Goal: Task Accomplishment & Management: Complete application form

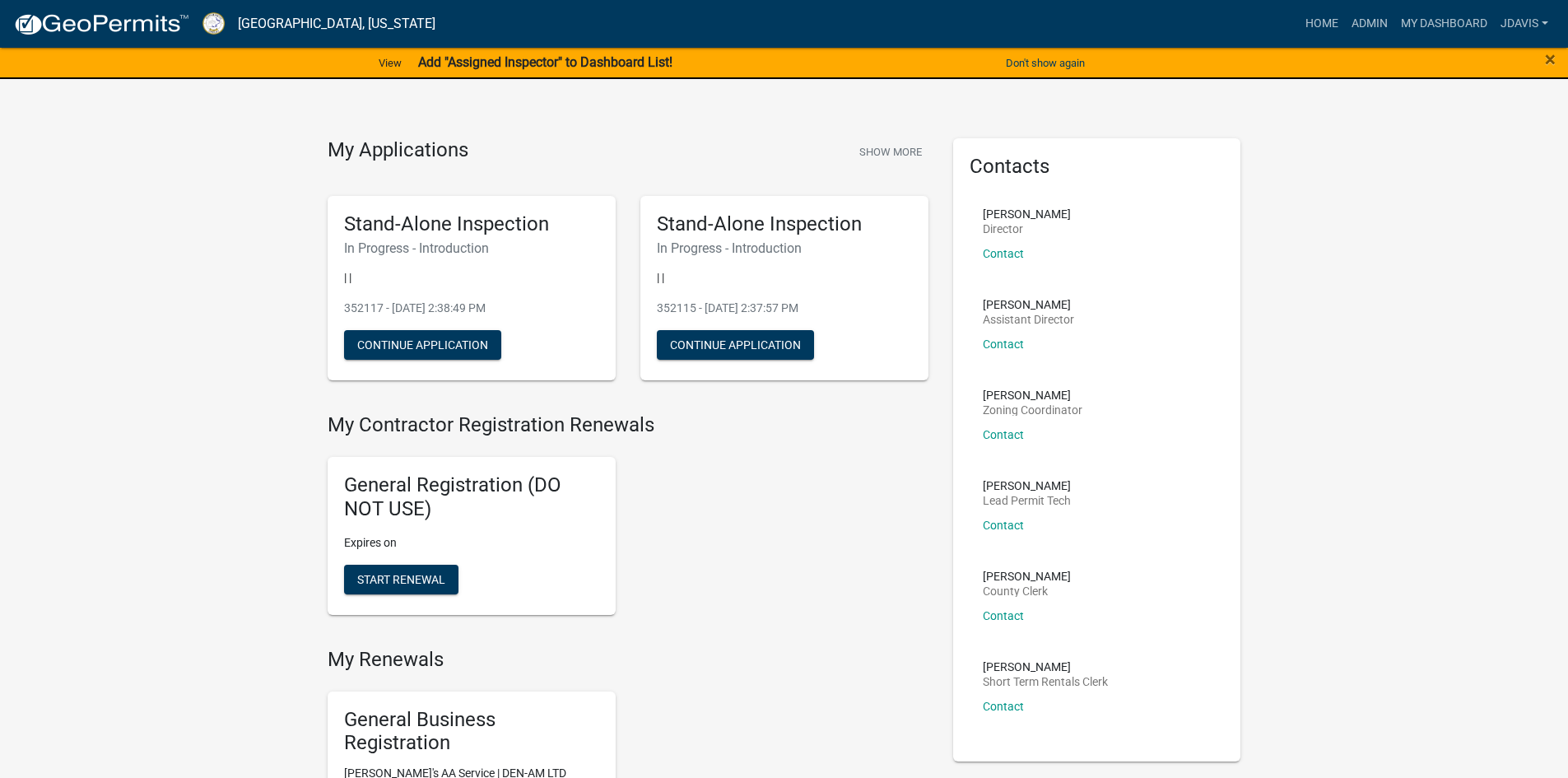
scroll to position [4969, 0]
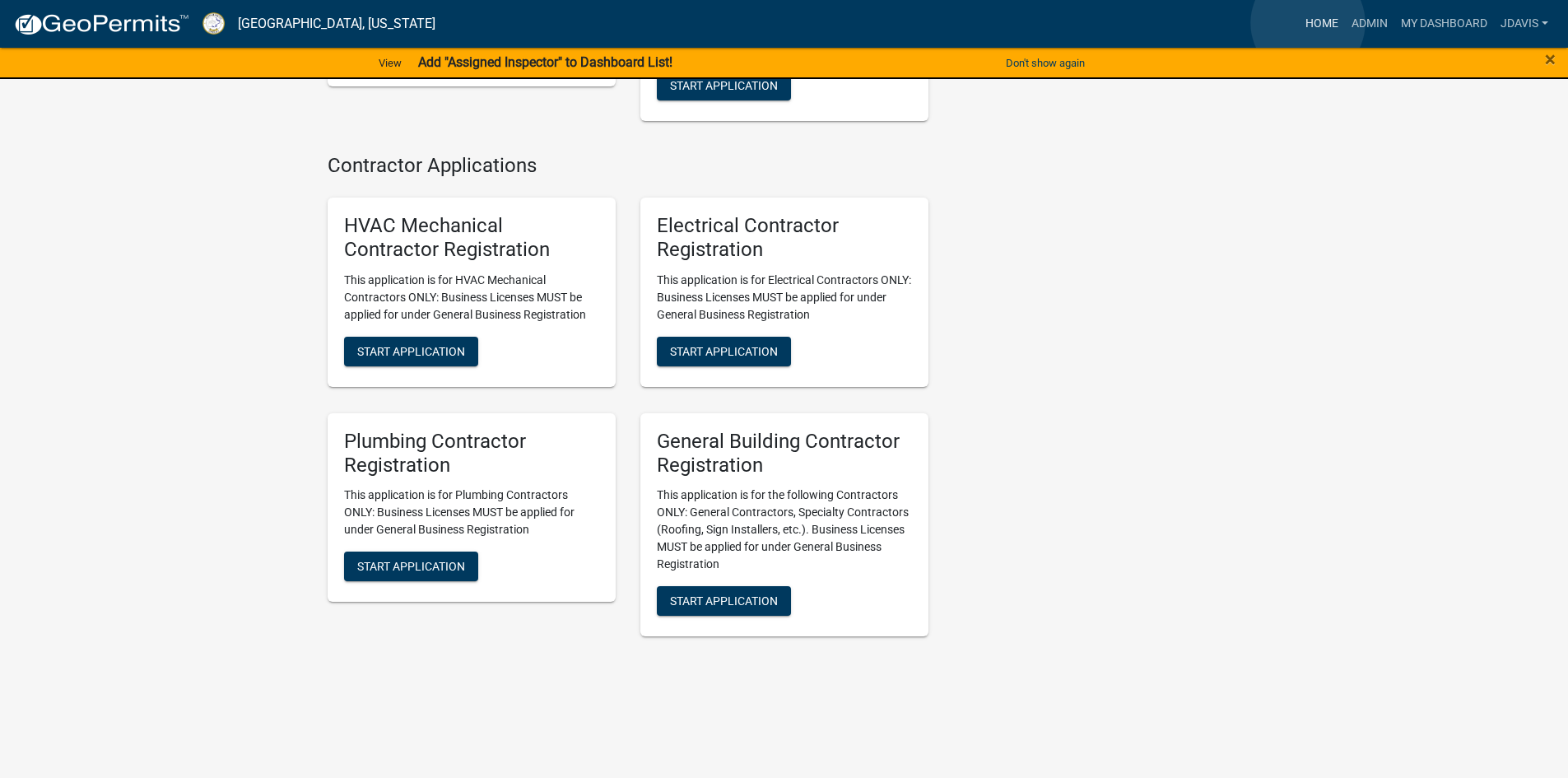
click at [1308, 23] on link "Home" at bounding box center [1321, 24] width 46 height 31
click at [1370, 21] on link "Admin" at bounding box center [1369, 24] width 49 height 31
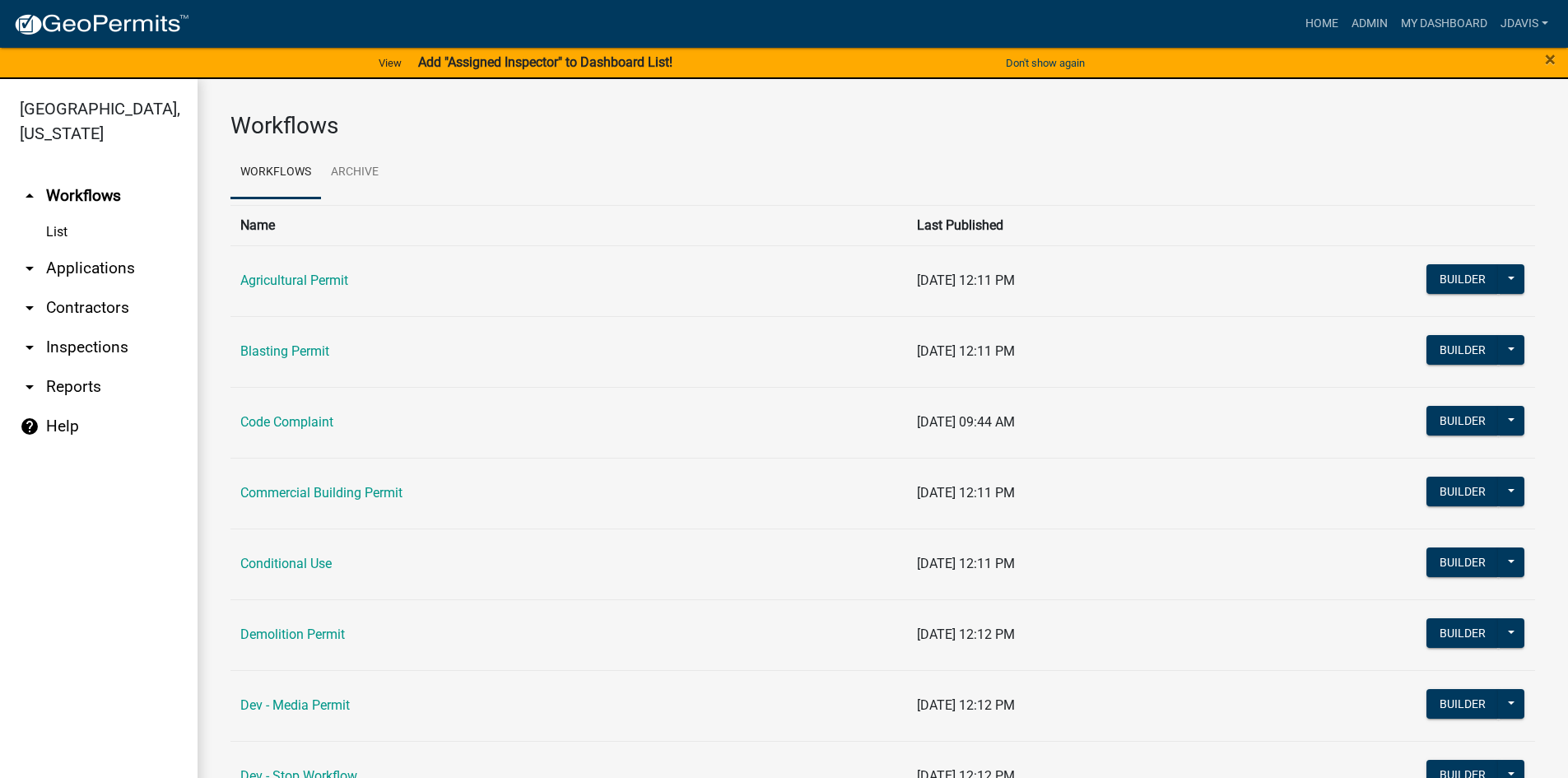
click at [118, 273] on link "arrow_drop_down Applications" at bounding box center [98, 269] width 197 height 40
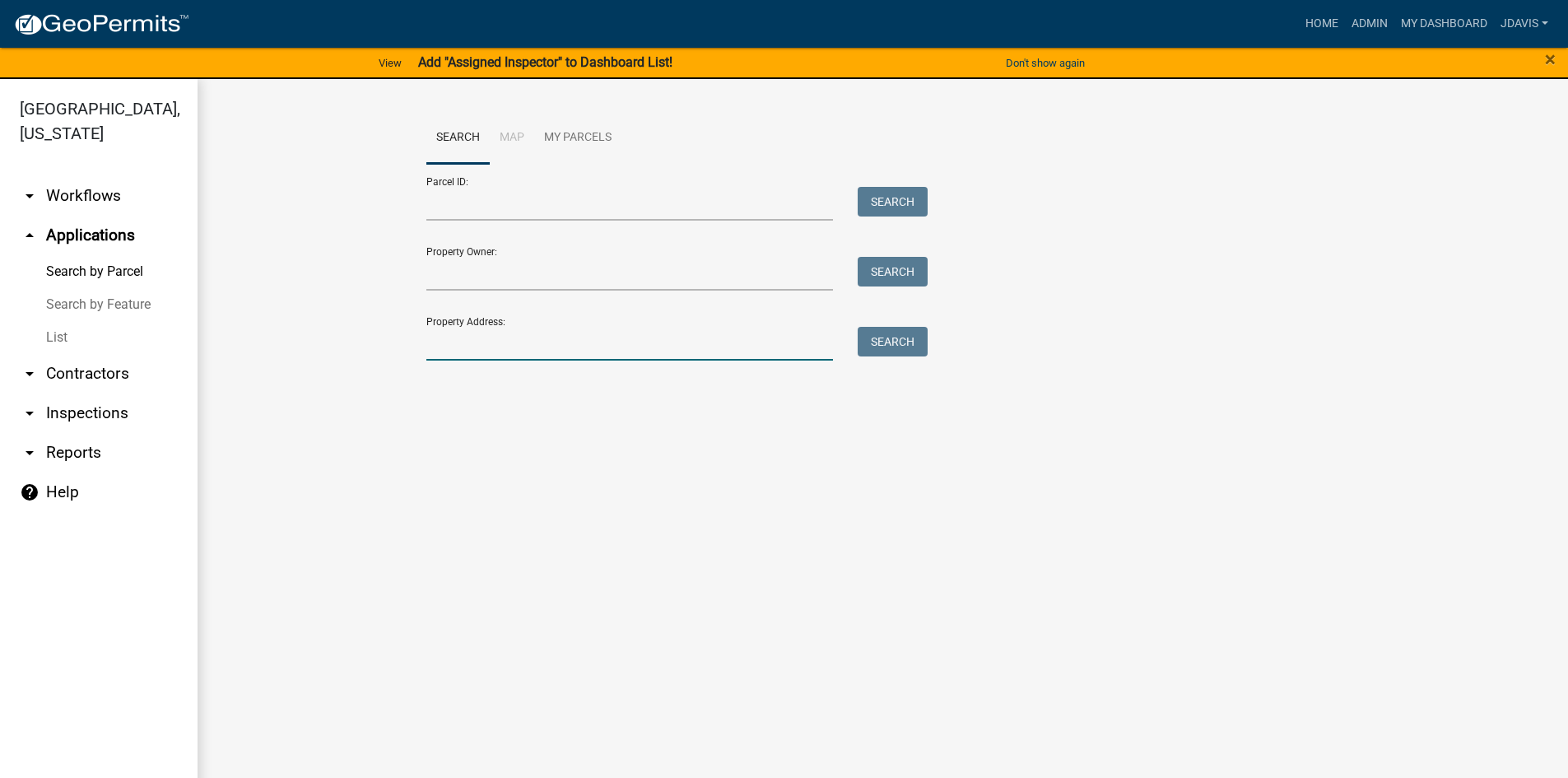
click at [566, 339] on input "Property Address:" at bounding box center [630, 344] width 407 height 34
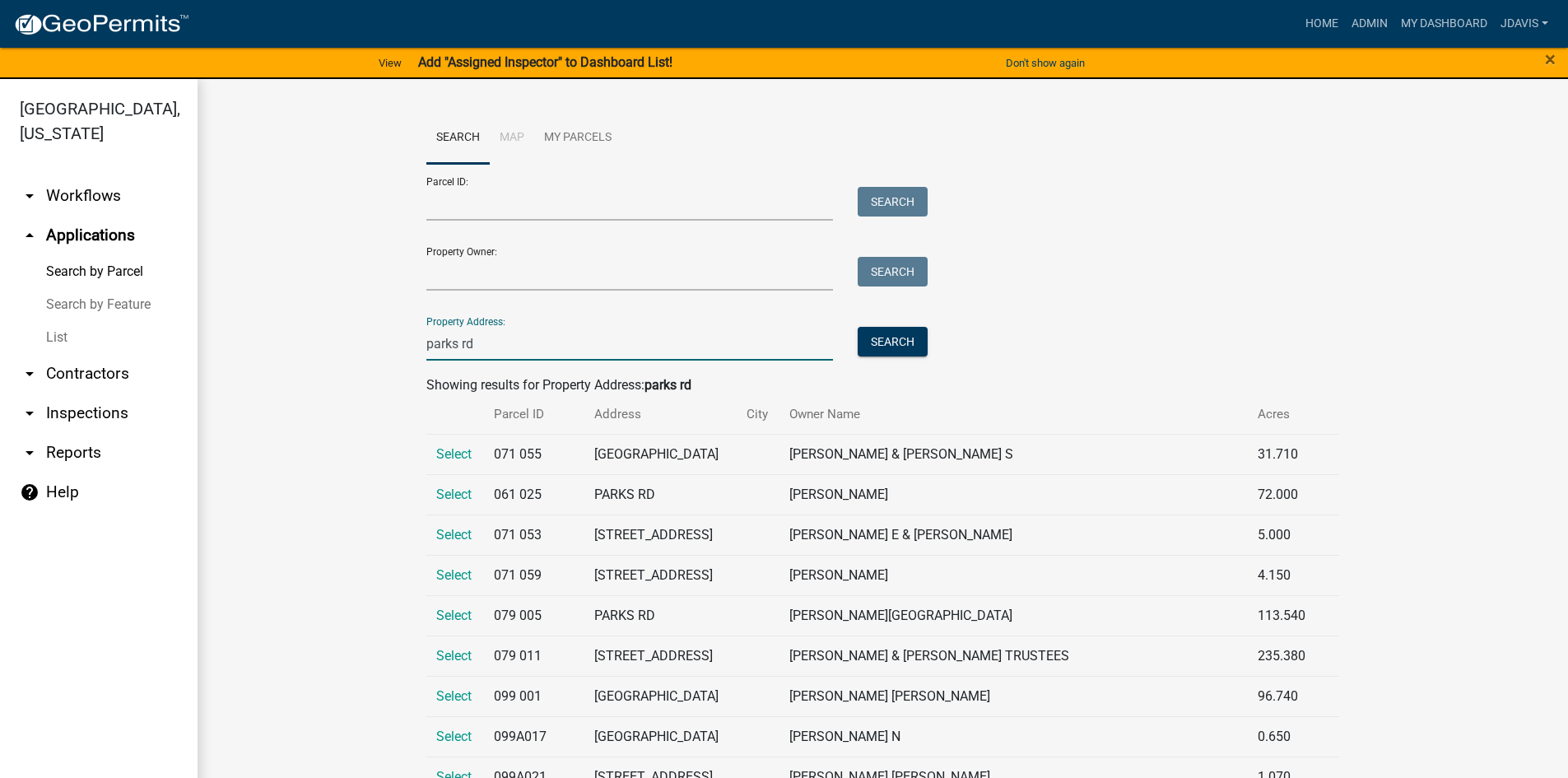
type input "parks rd"
click at [54, 339] on link "List" at bounding box center [98, 337] width 197 height 33
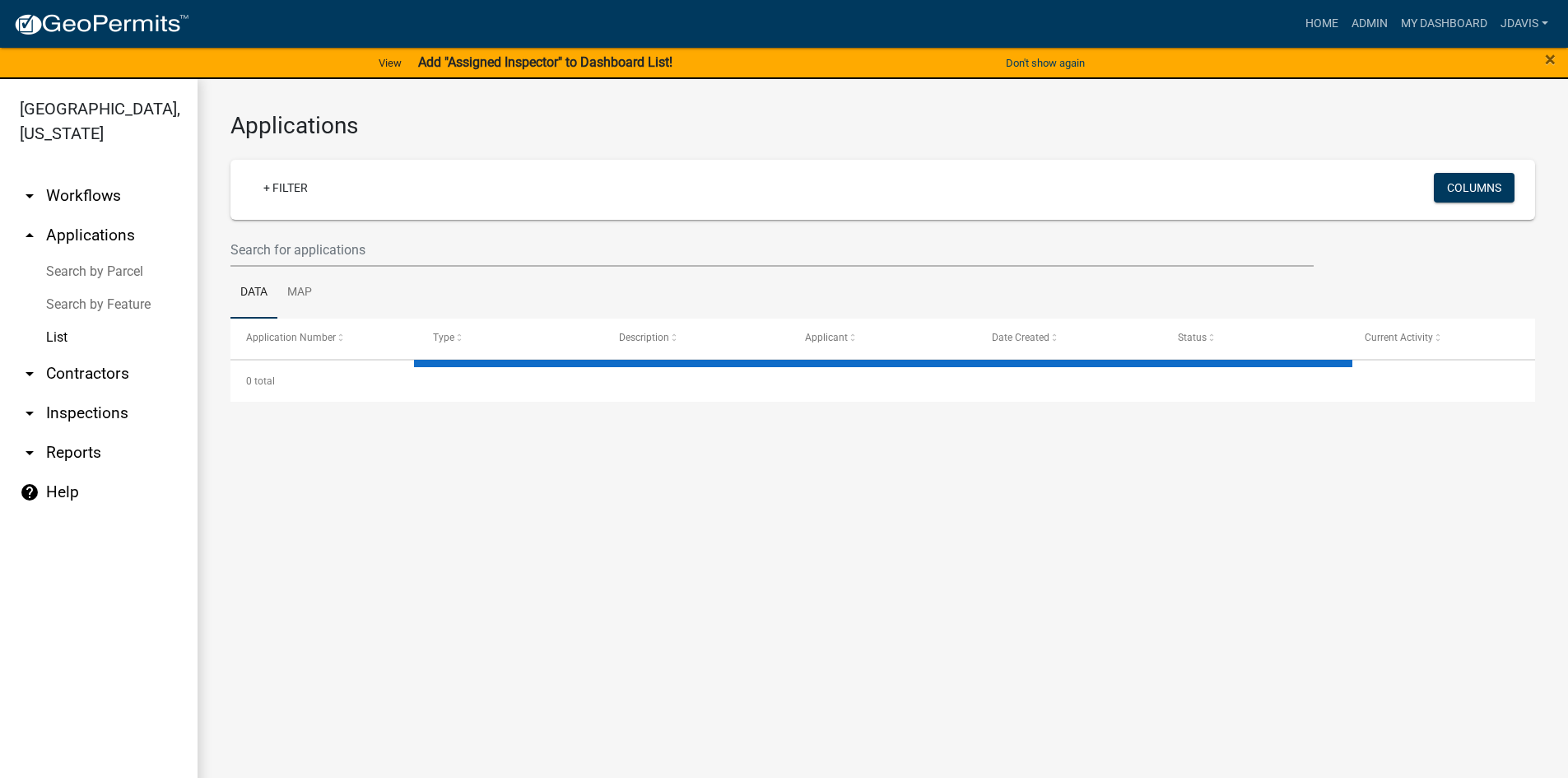
click at [106, 224] on link "arrow_drop_up Applications" at bounding box center [98, 236] width 197 height 40
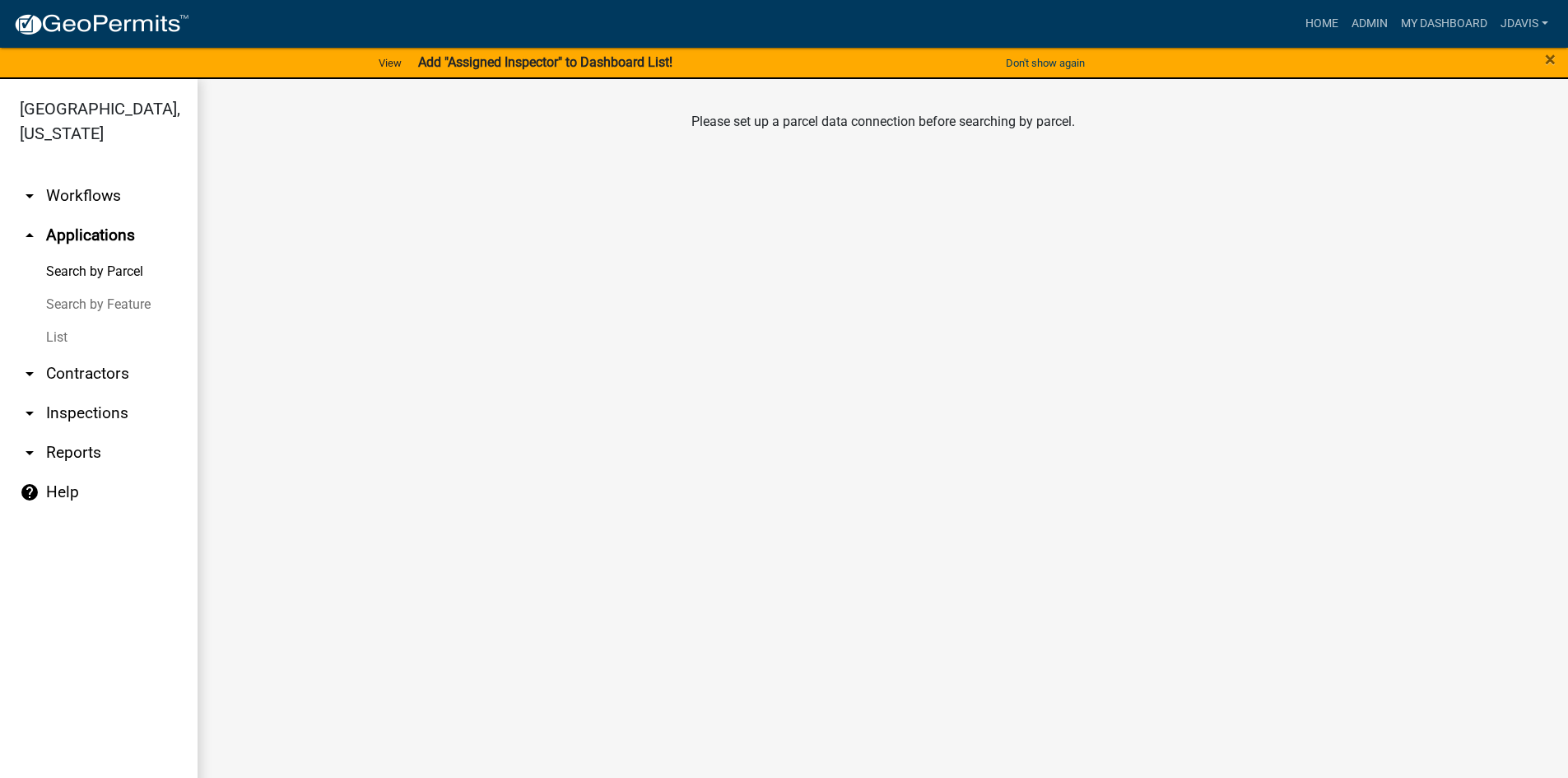
click at [104, 197] on link "arrow_drop_down Workflows" at bounding box center [98, 196] width 197 height 40
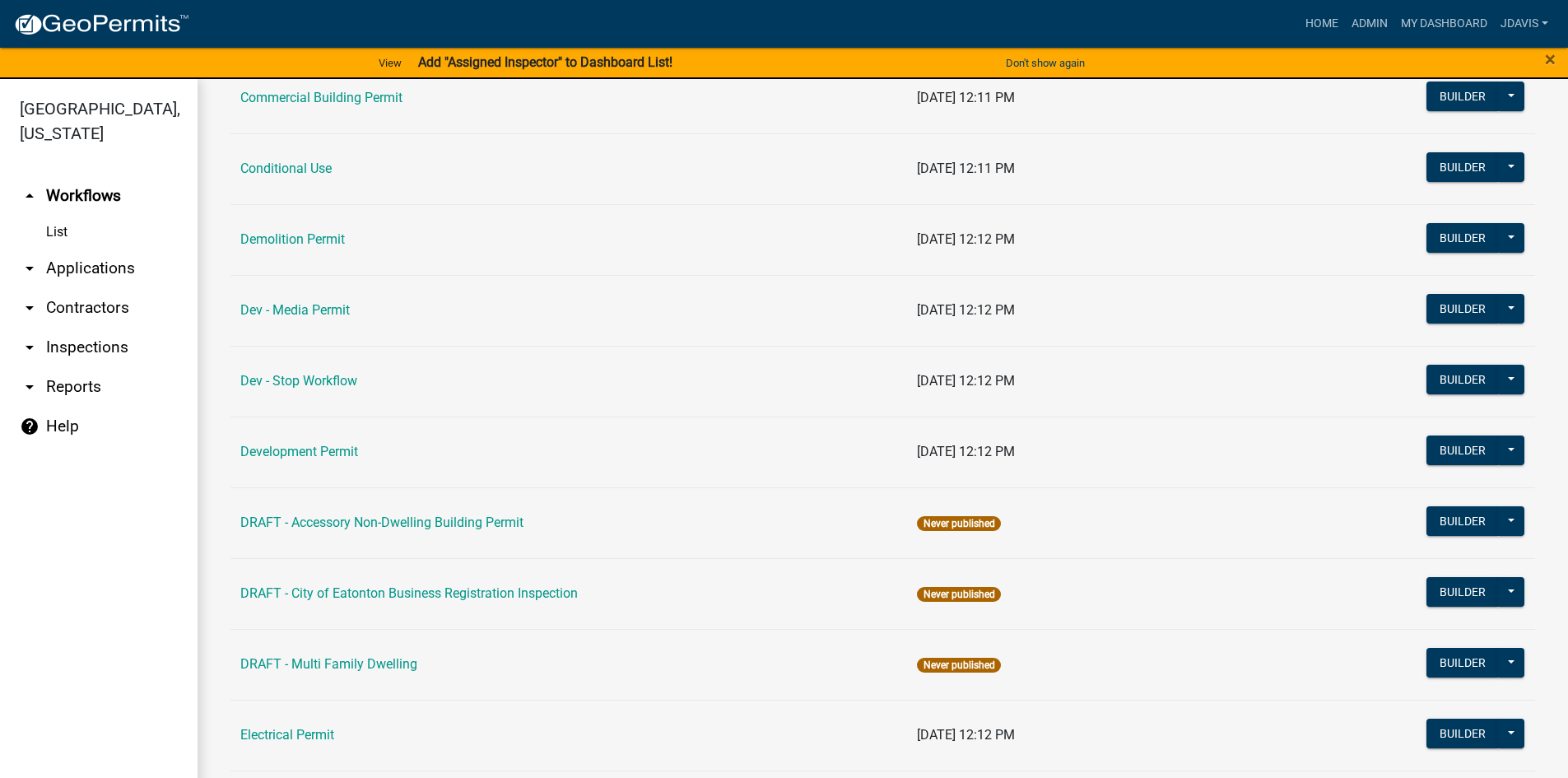
scroll to position [411, 0]
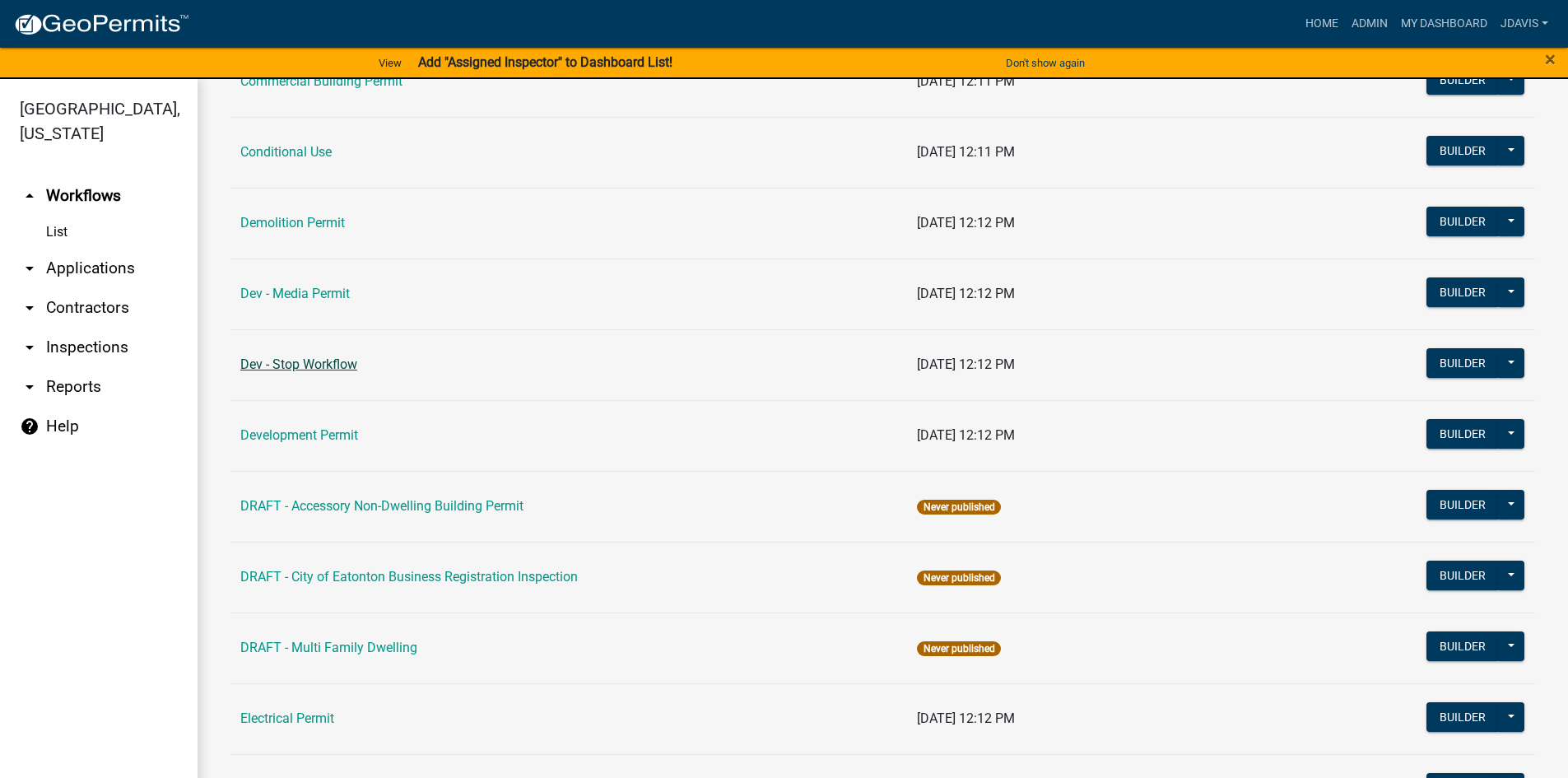
click at [319, 361] on link "Dev - Stop Workflow" at bounding box center [299, 364] width 117 height 16
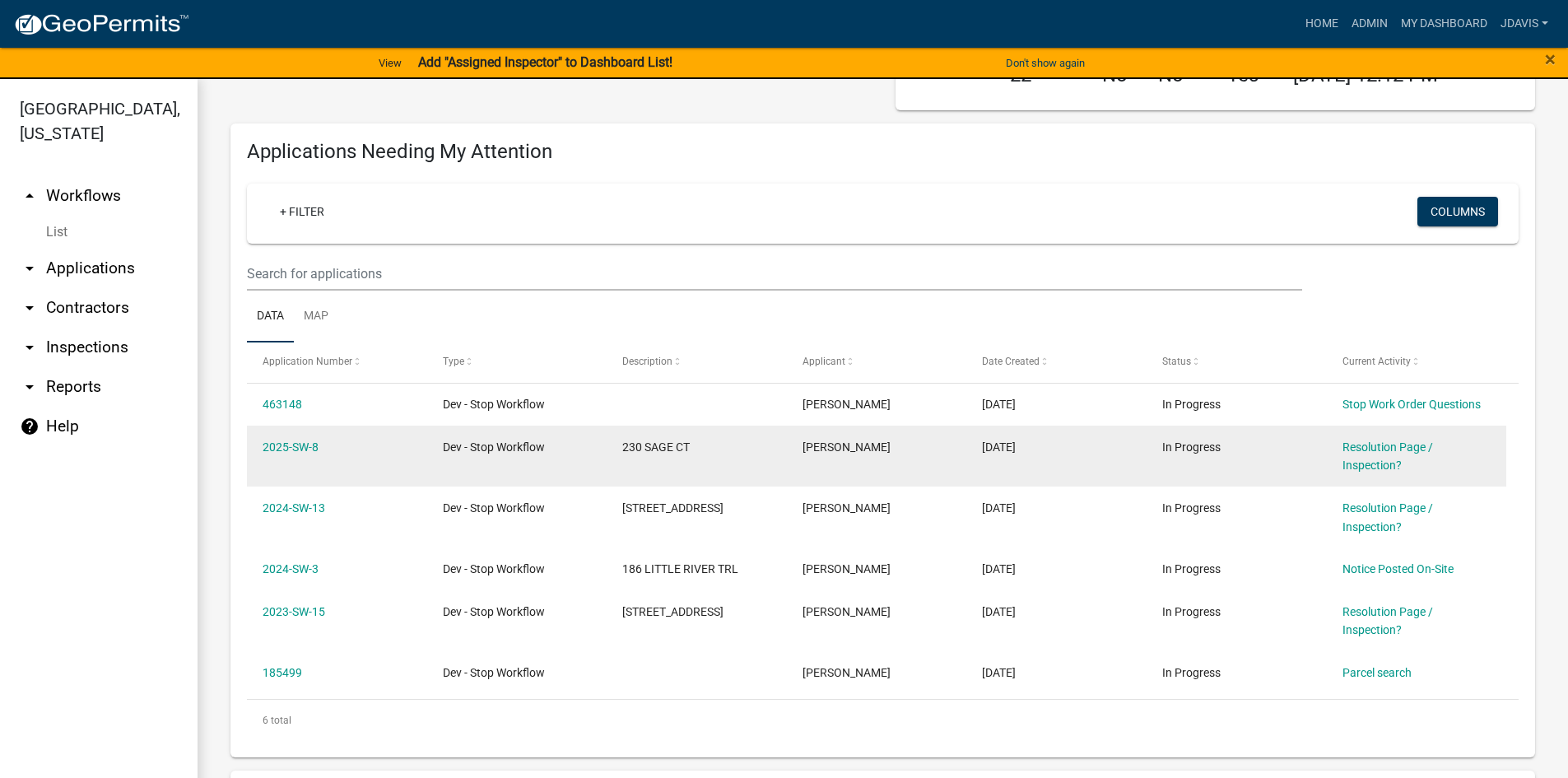
scroll to position [82, 0]
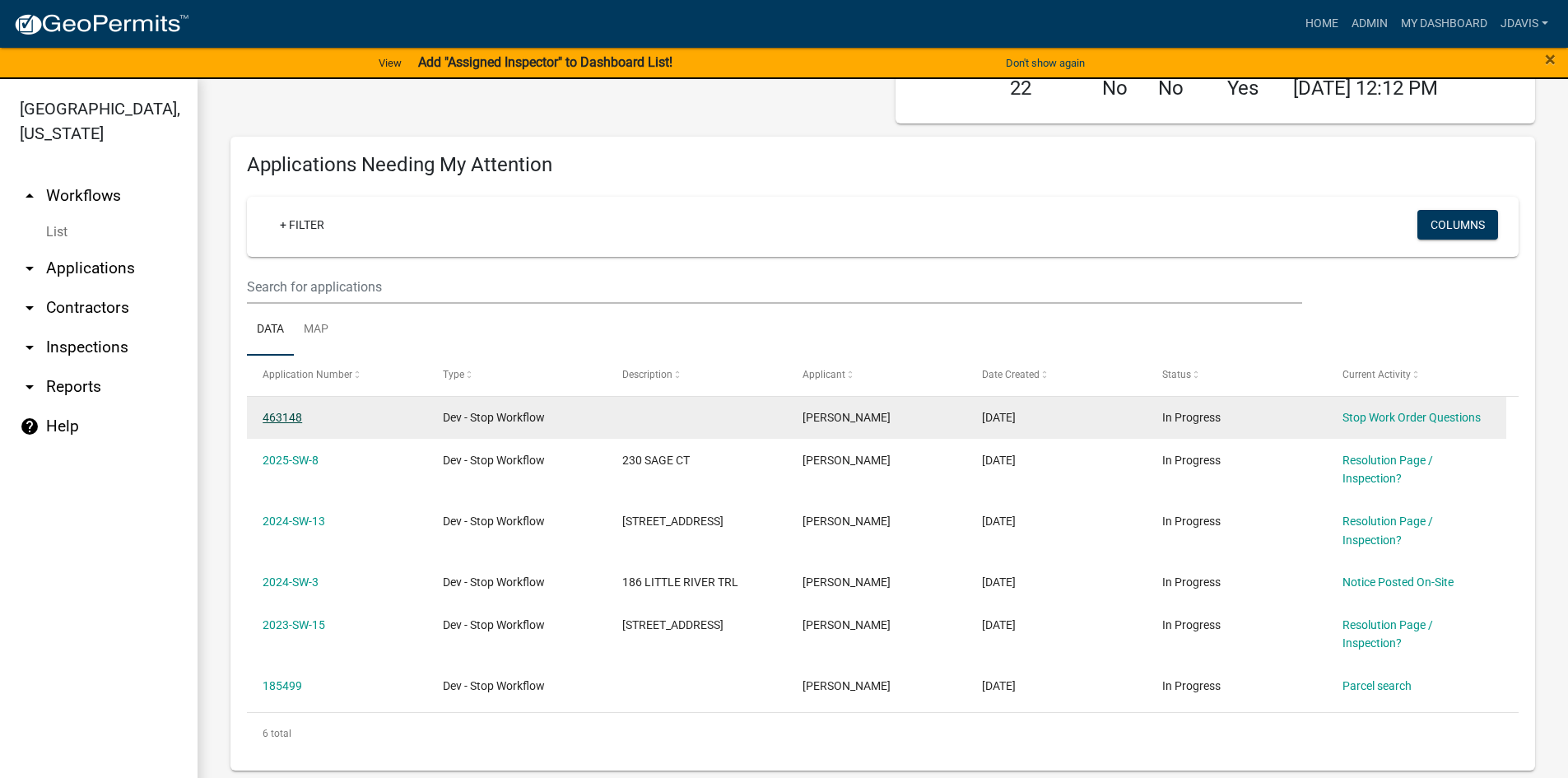
click at [294, 421] on link "463148" at bounding box center [282, 418] width 40 height 13
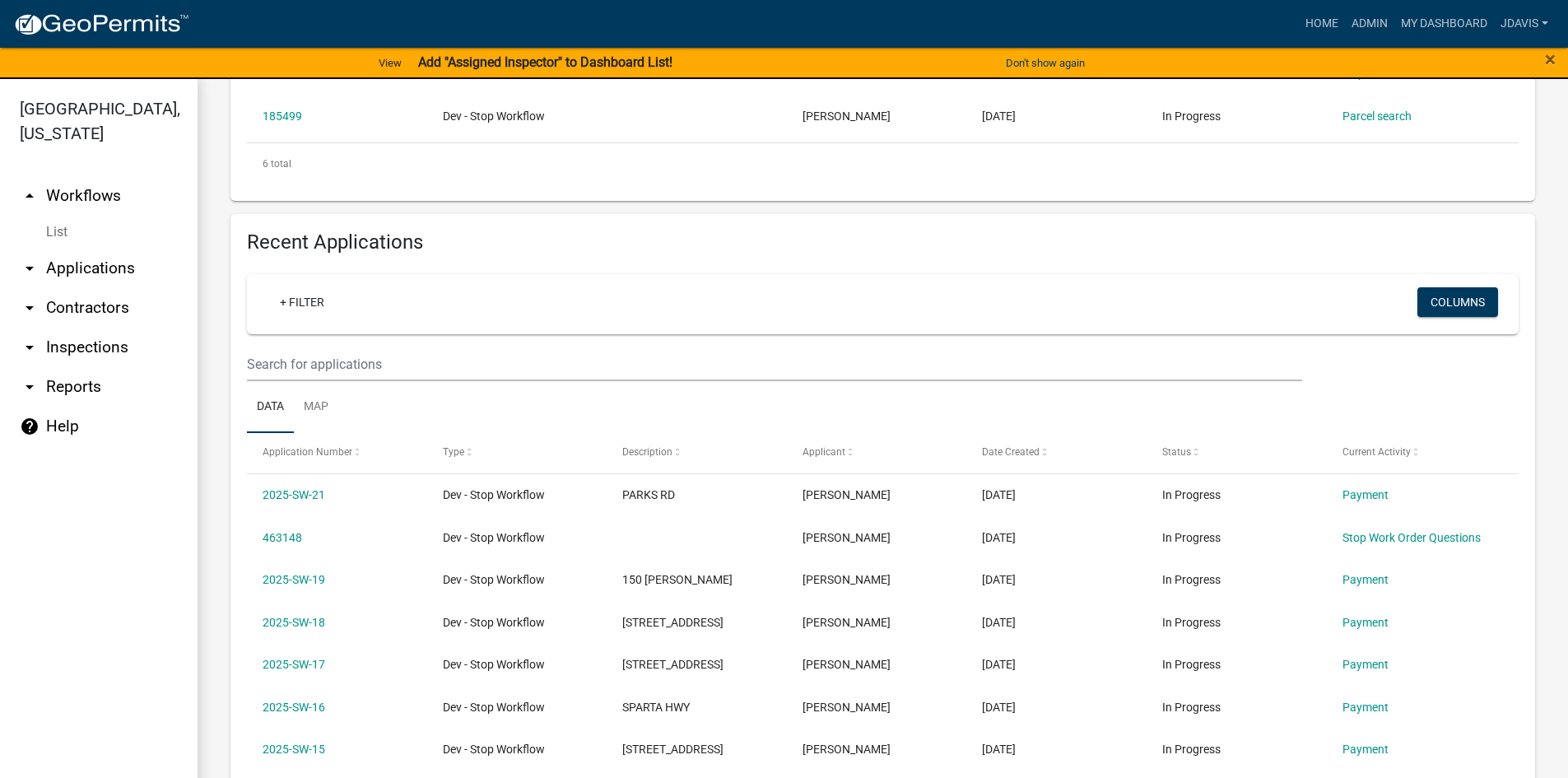
scroll to position [658, 0]
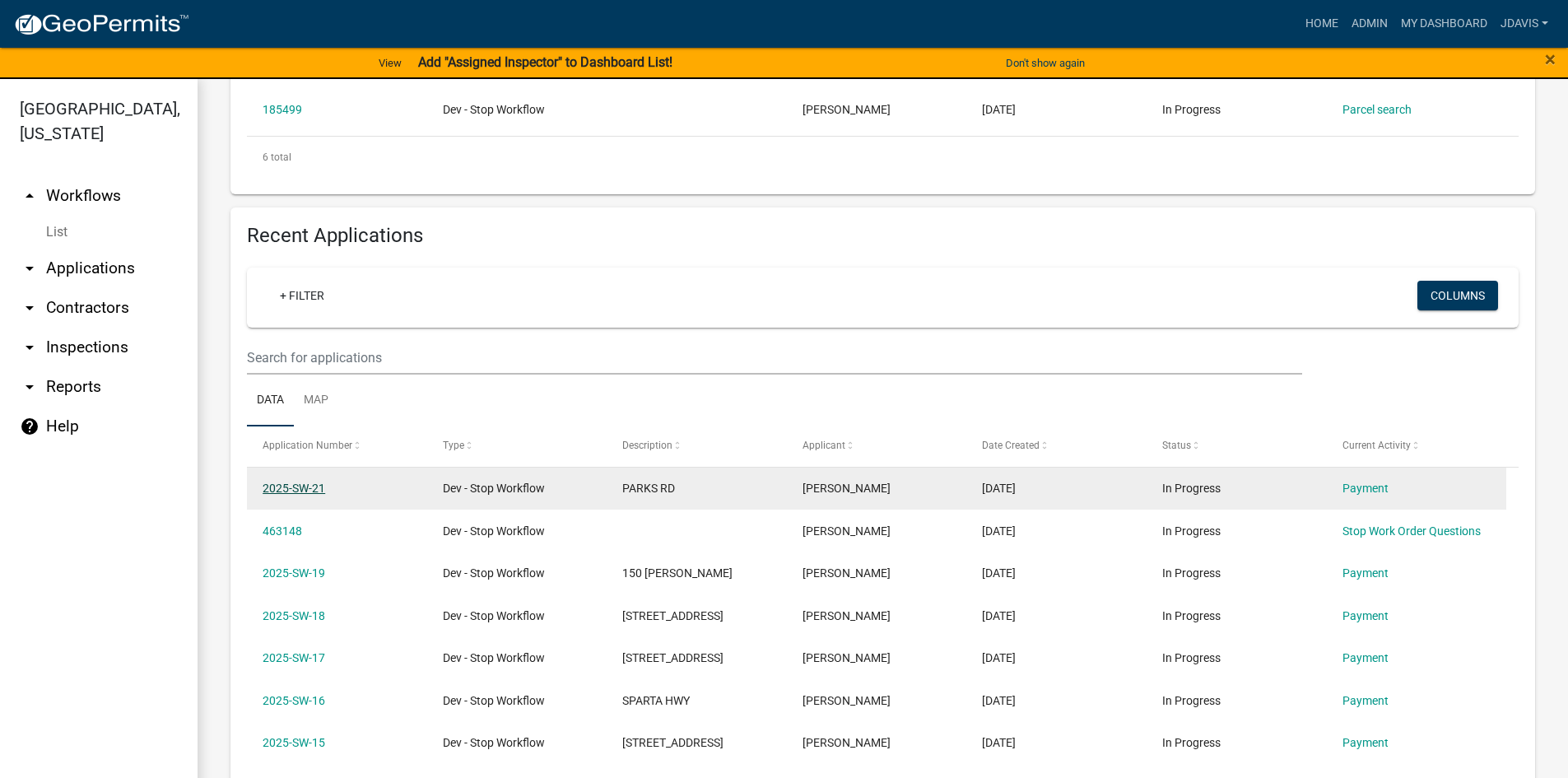
click at [304, 483] on link "2025-SW-21" at bounding box center [293, 488] width 62 height 13
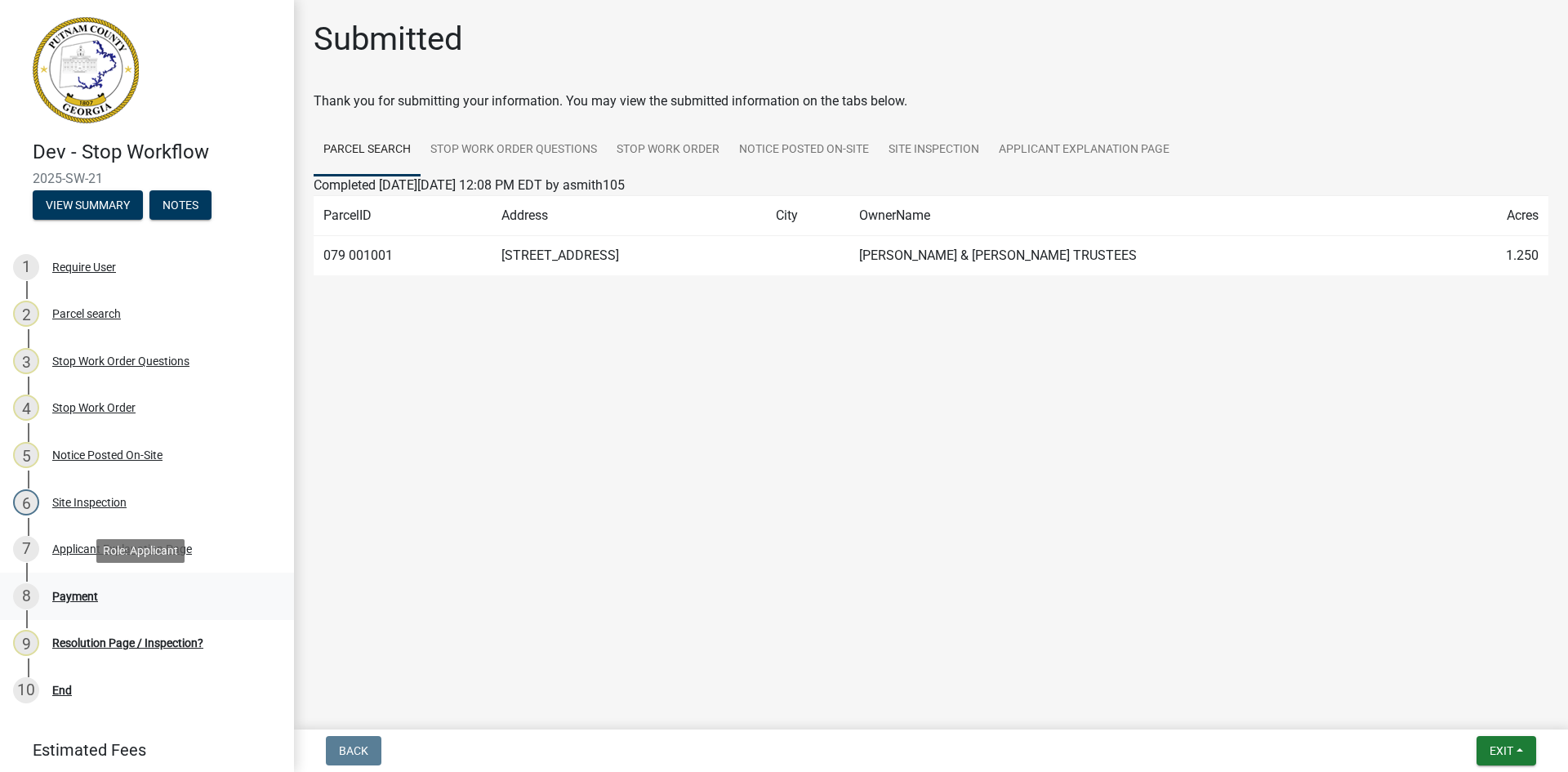
click at [84, 590] on div "Payment" at bounding box center [75, 596] width 46 height 11
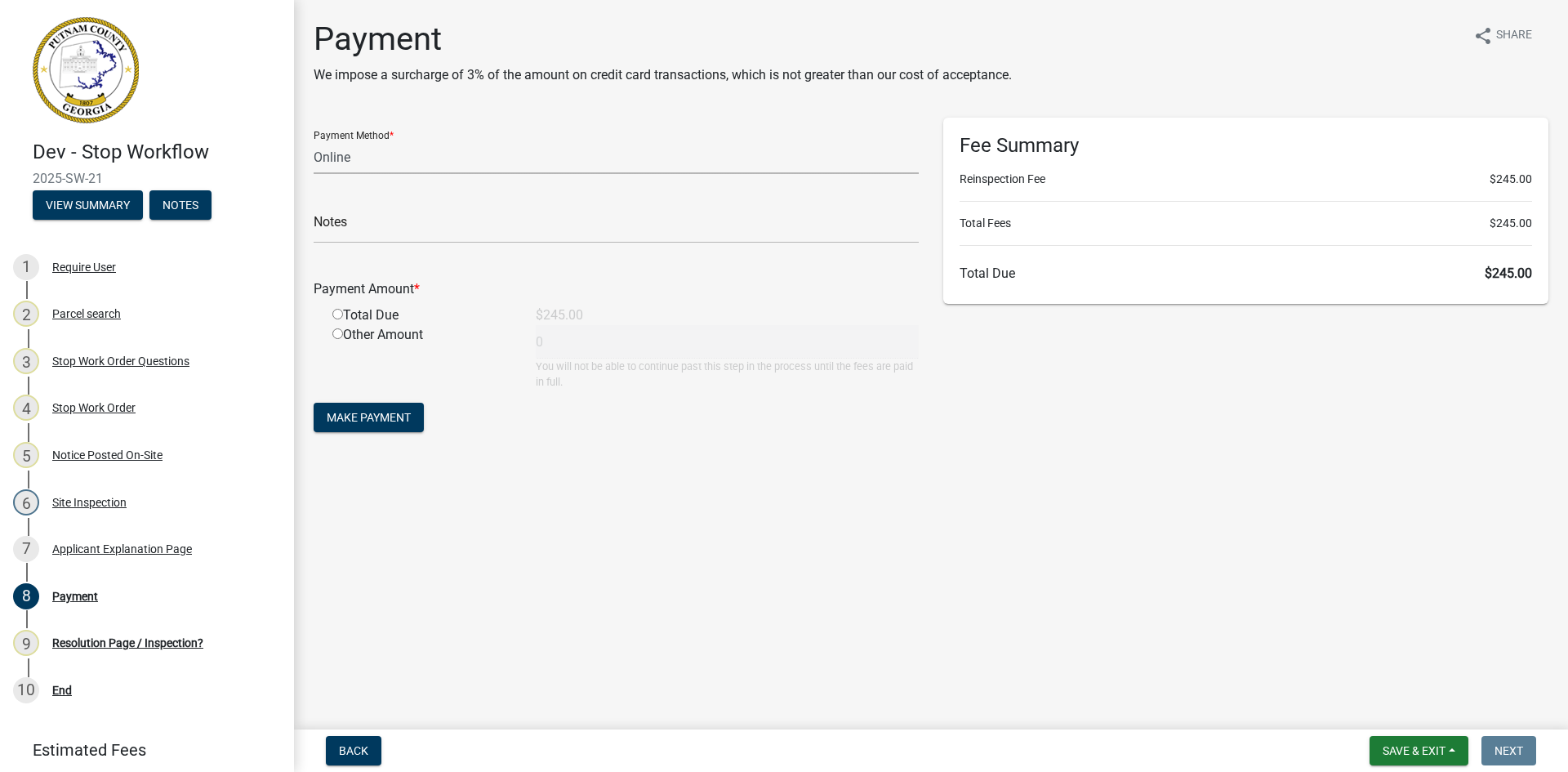
click at [488, 153] on select "Credit Card POS Check Cash Online" at bounding box center [616, 157] width 605 height 34
select select "0: 2"
click at [313, 140] on select "Credit Card POS Check Cash Online" at bounding box center [616, 157] width 605 height 34
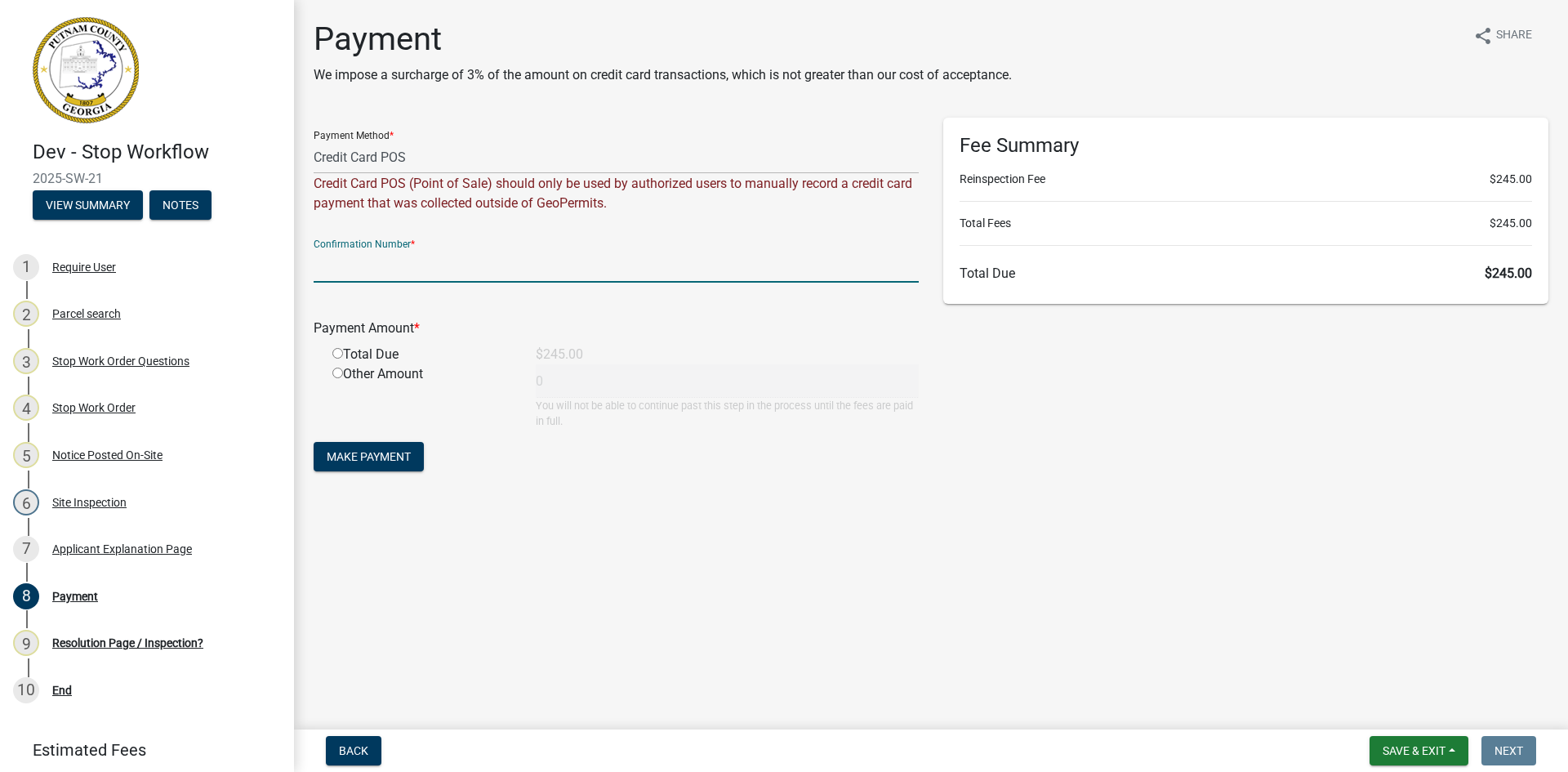
click at [449, 267] on input "text" at bounding box center [616, 266] width 605 height 34
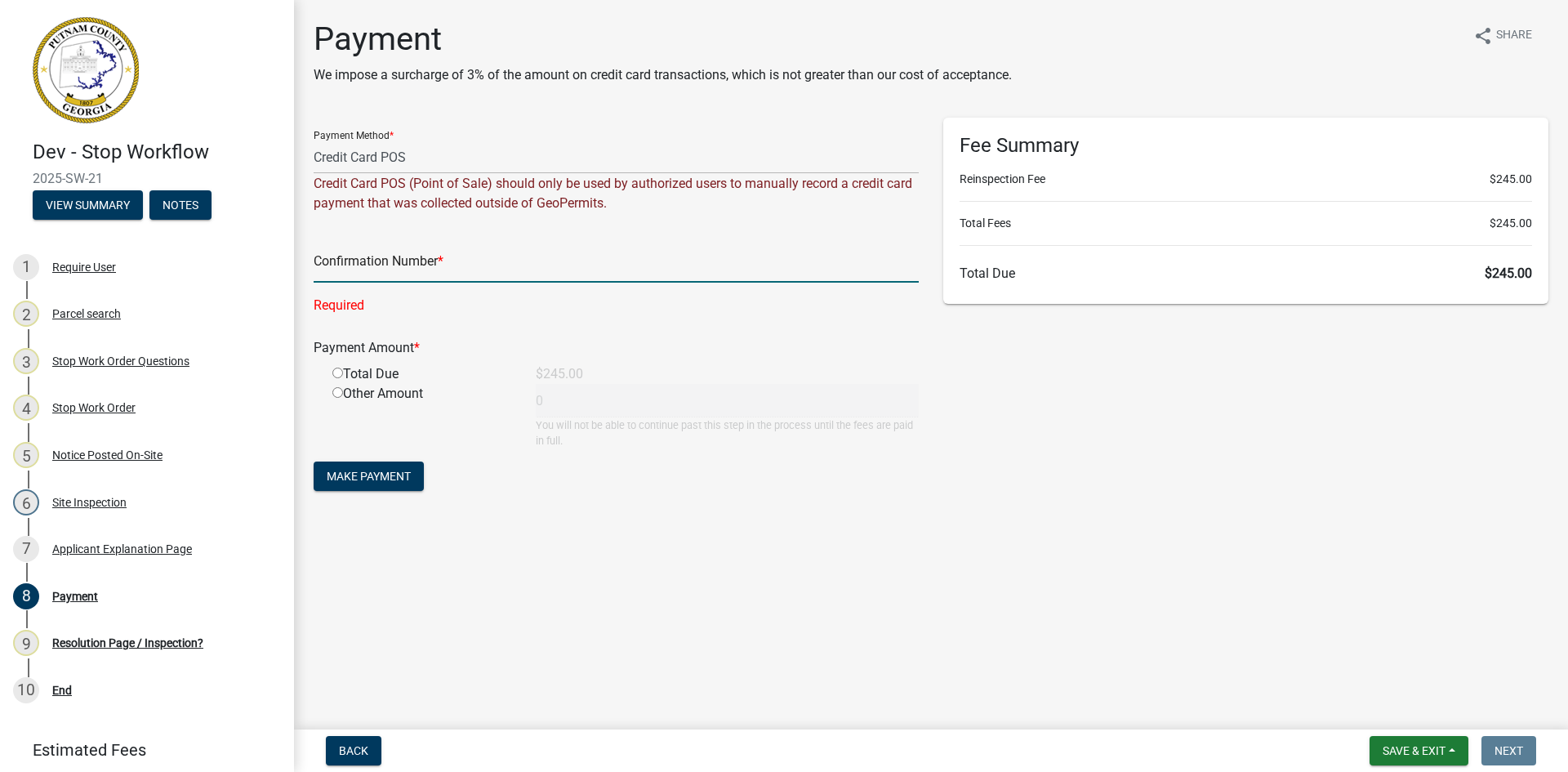
click at [381, 260] on input "text" at bounding box center [616, 266] width 605 height 34
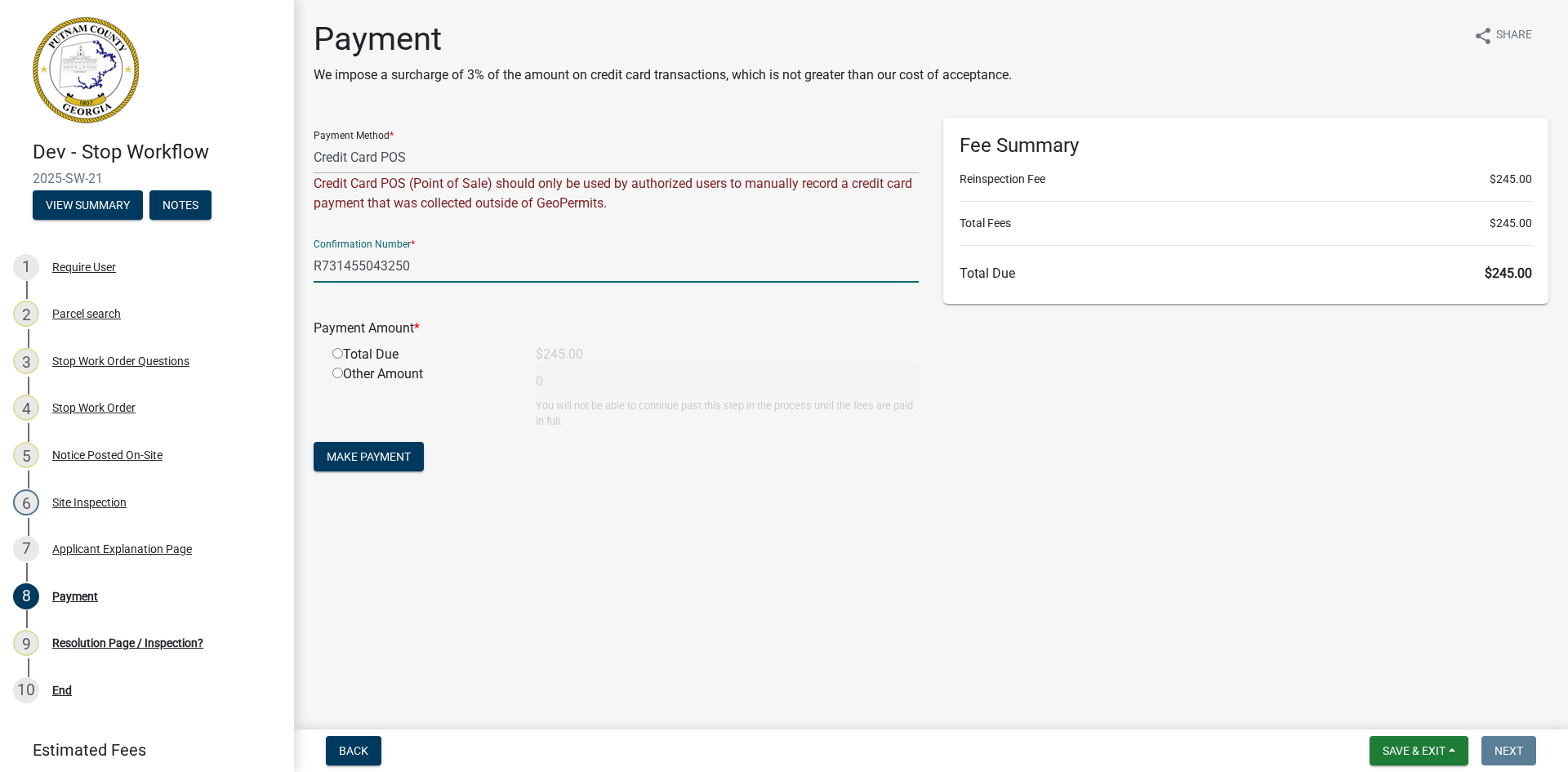
type input "R731455043250"
click at [338, 352] on input "radio" at bounding box center [337, 353] width 10 height 10
radio input "true"
type input "245"
click at [387, 453] on span "Make Payment" at bounding box center [369, 457] width 84 height 13
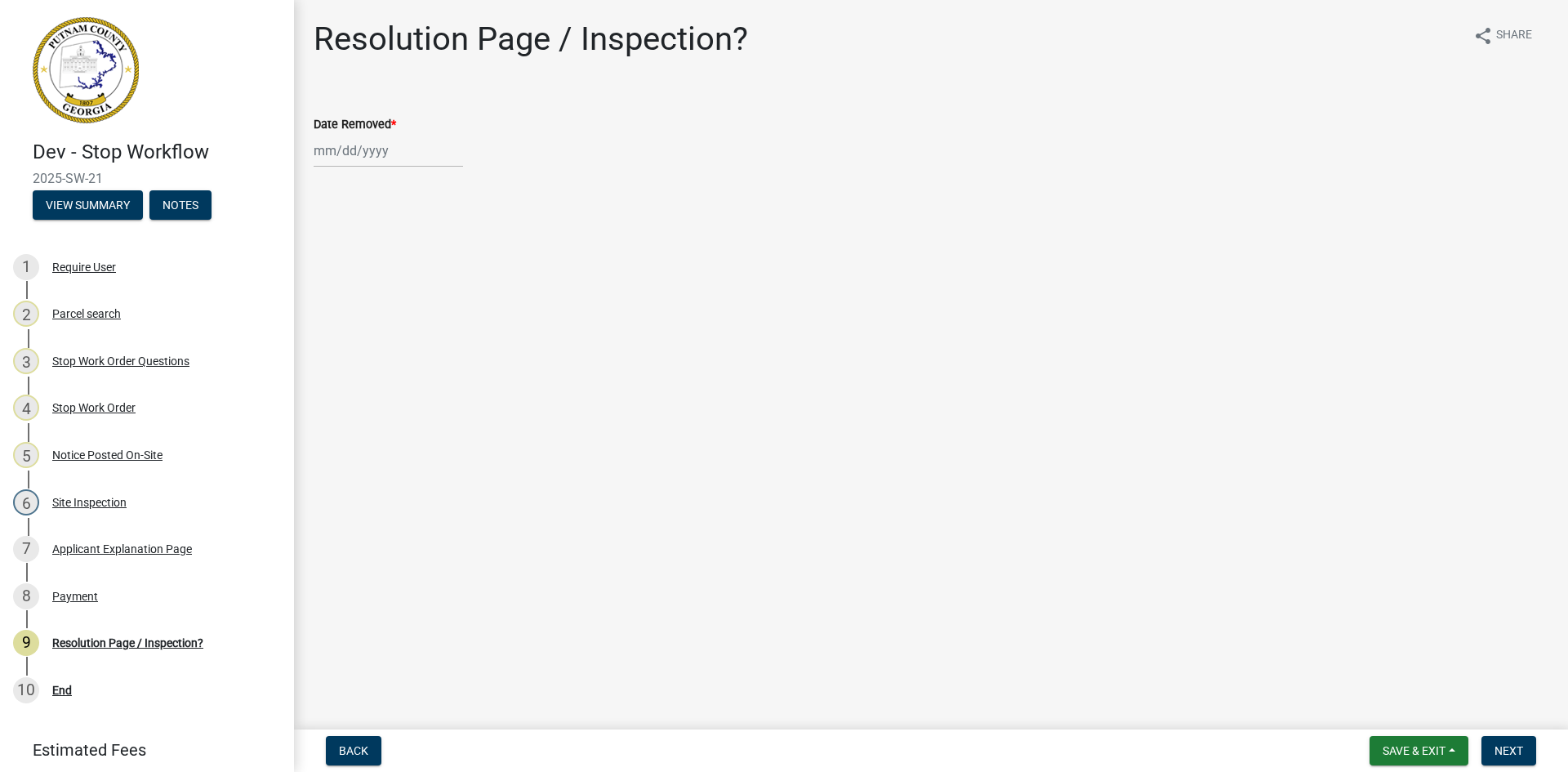
click at [317, 148] on div at bounding box center [388, 151] width 150 height 34
select select "8"
select select "2025"
click at [363, 316] on div "19" at bounding box center [356, 316] width 26 height 26
type input "[DATE]"
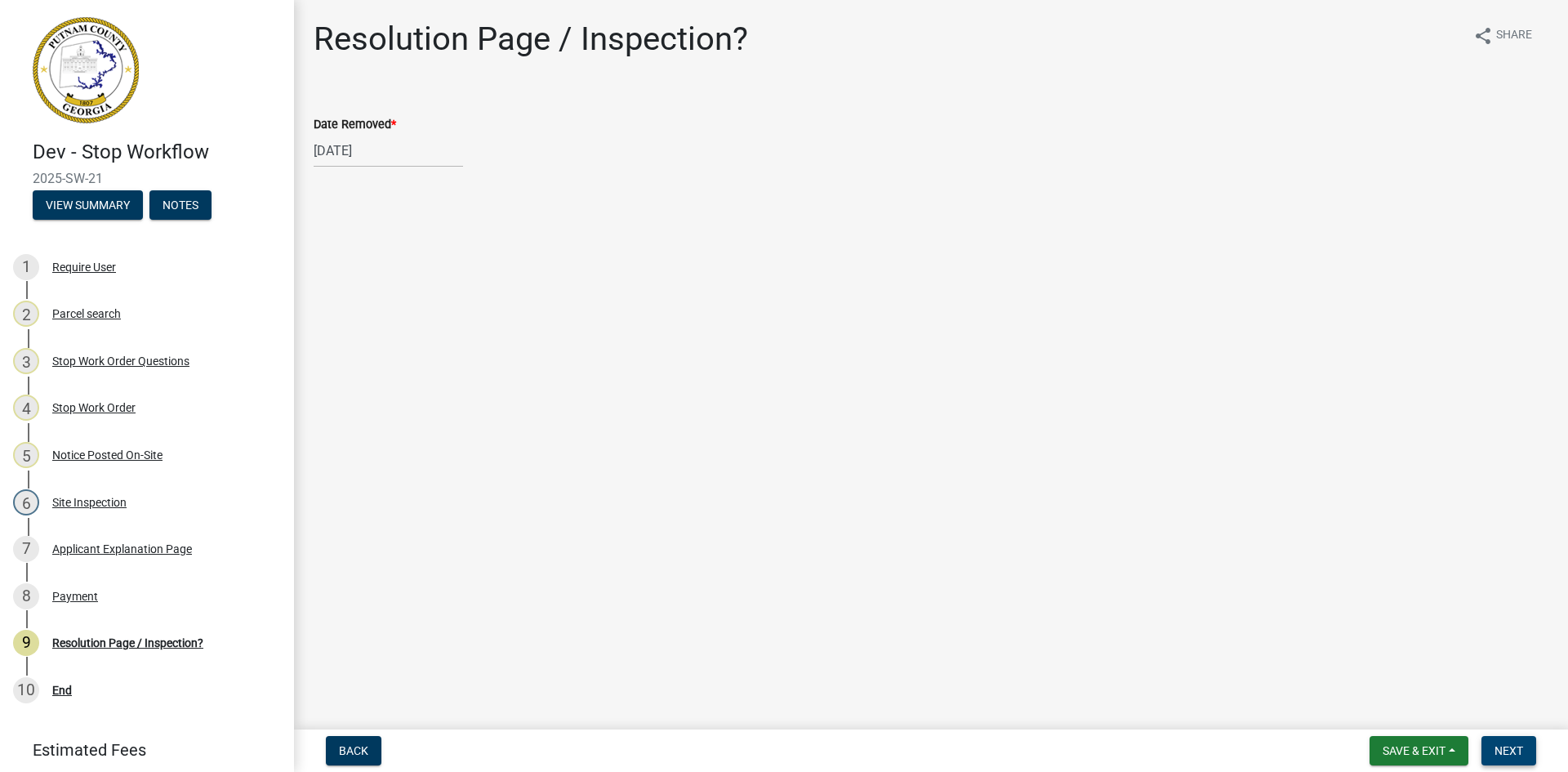
click at [1511, 748] on span "Next" at bounding box center [1508, 750] width 29 height 13
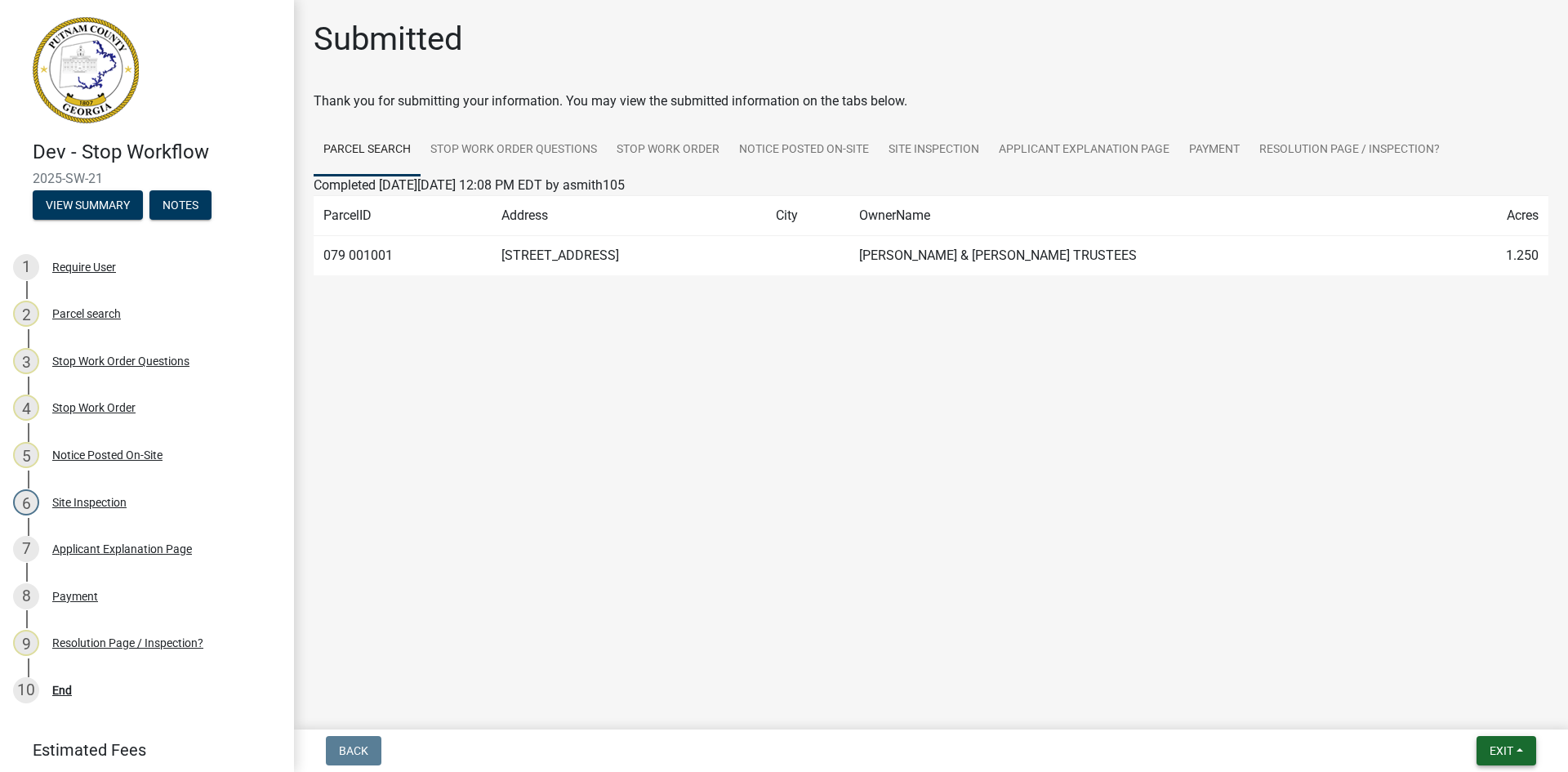
click at [1495, 748] on span "Exit" at bounding box center [1501, 750] width 23 height 13
click at [1505, 719] on button "Save & Exit" at bounding box center [1471, 708] width 131 height 39
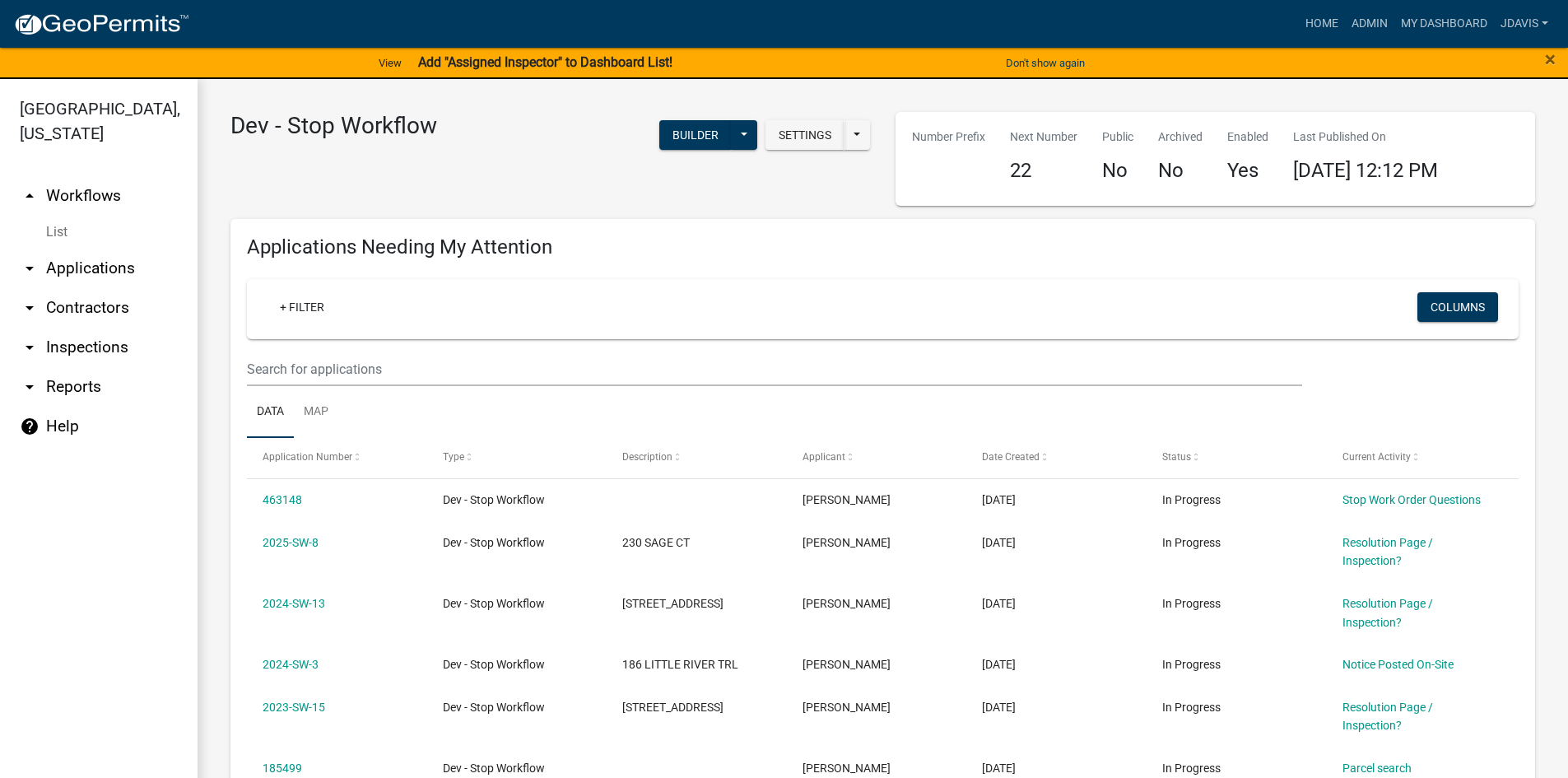
click at [67, 273] on link "arrow_drop_down Applications" at bounding box center [98, 269] width 197 height 40
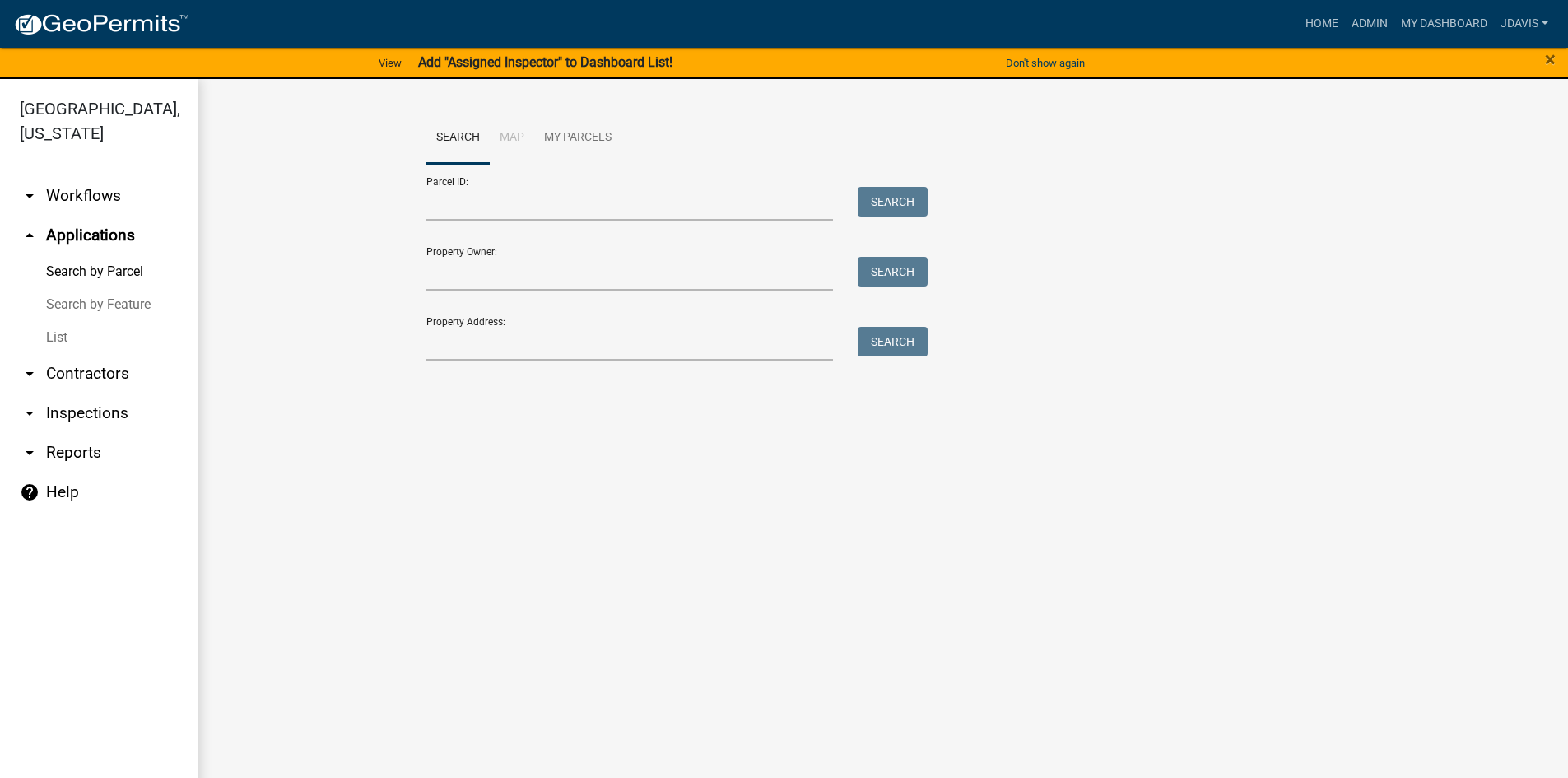
click at [42, 334] on link "List" at bounding box center [98, 337] width 197 height 33
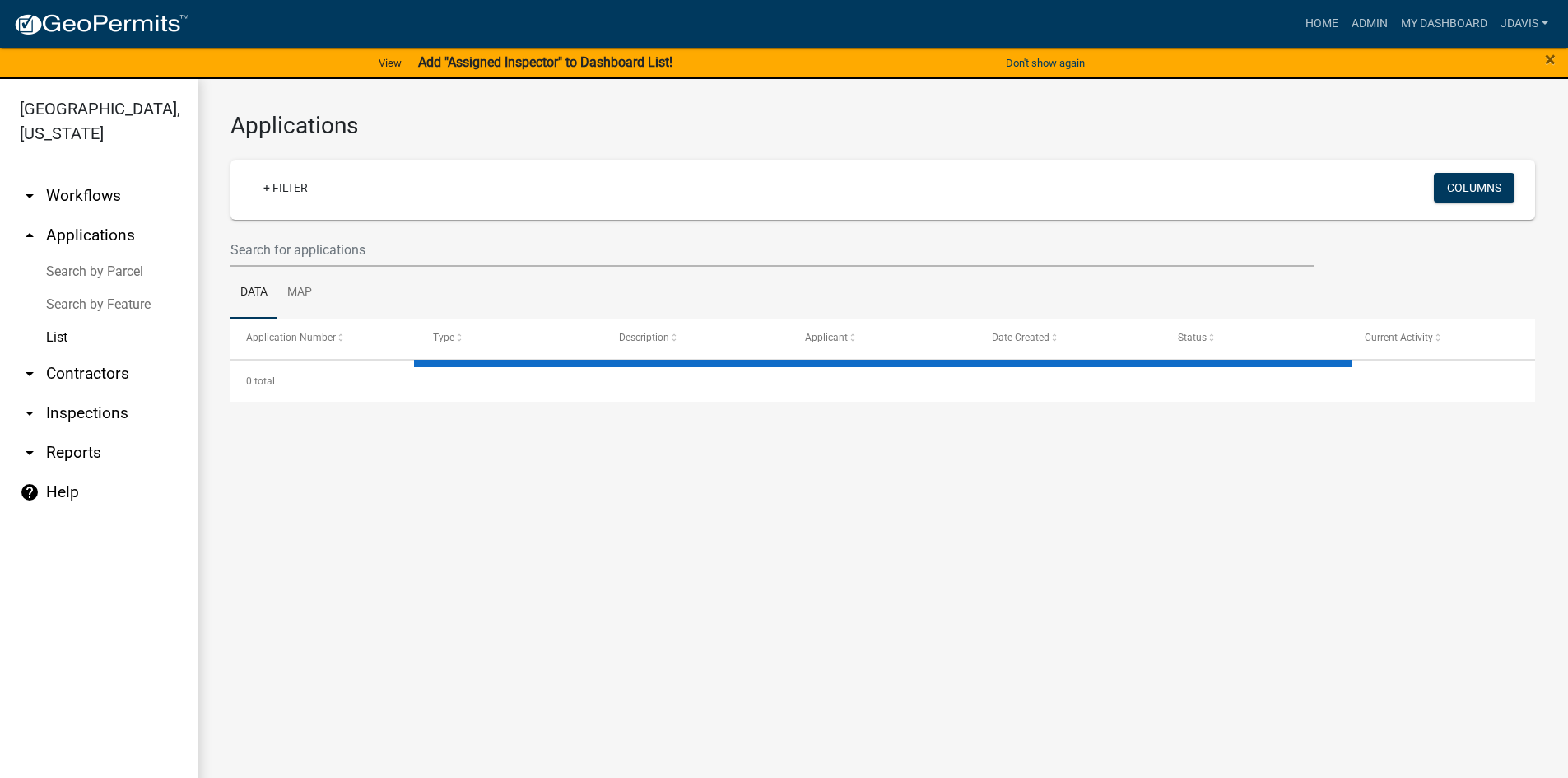
select select "2: 50"
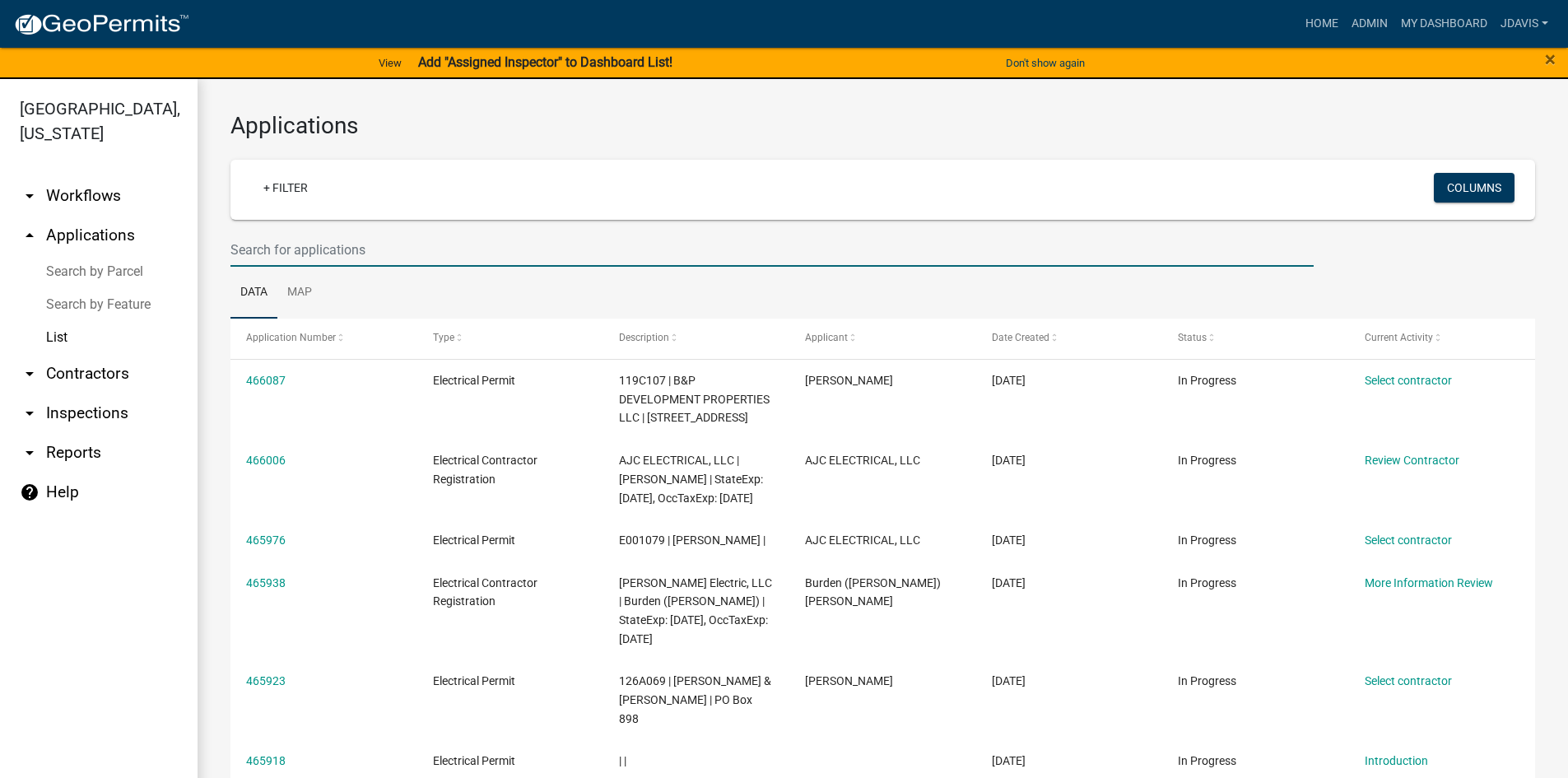
click at [342, 252] on input "text" at bounding box center [771, 250] width 1083 height 34
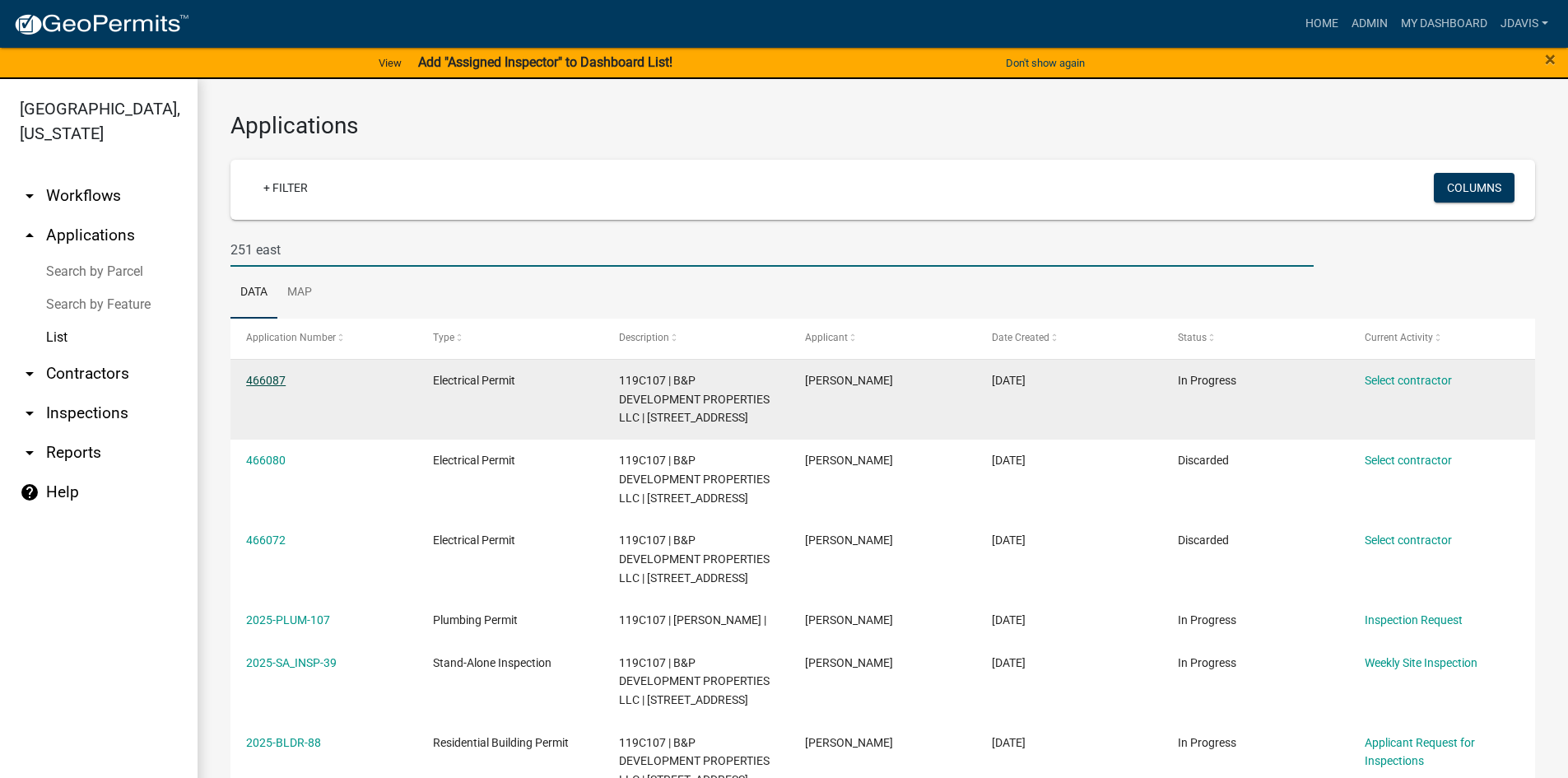
type input "251 east"
click at [260, 377] on link "466087" at bounding box center [266, 380] width 40 height 13
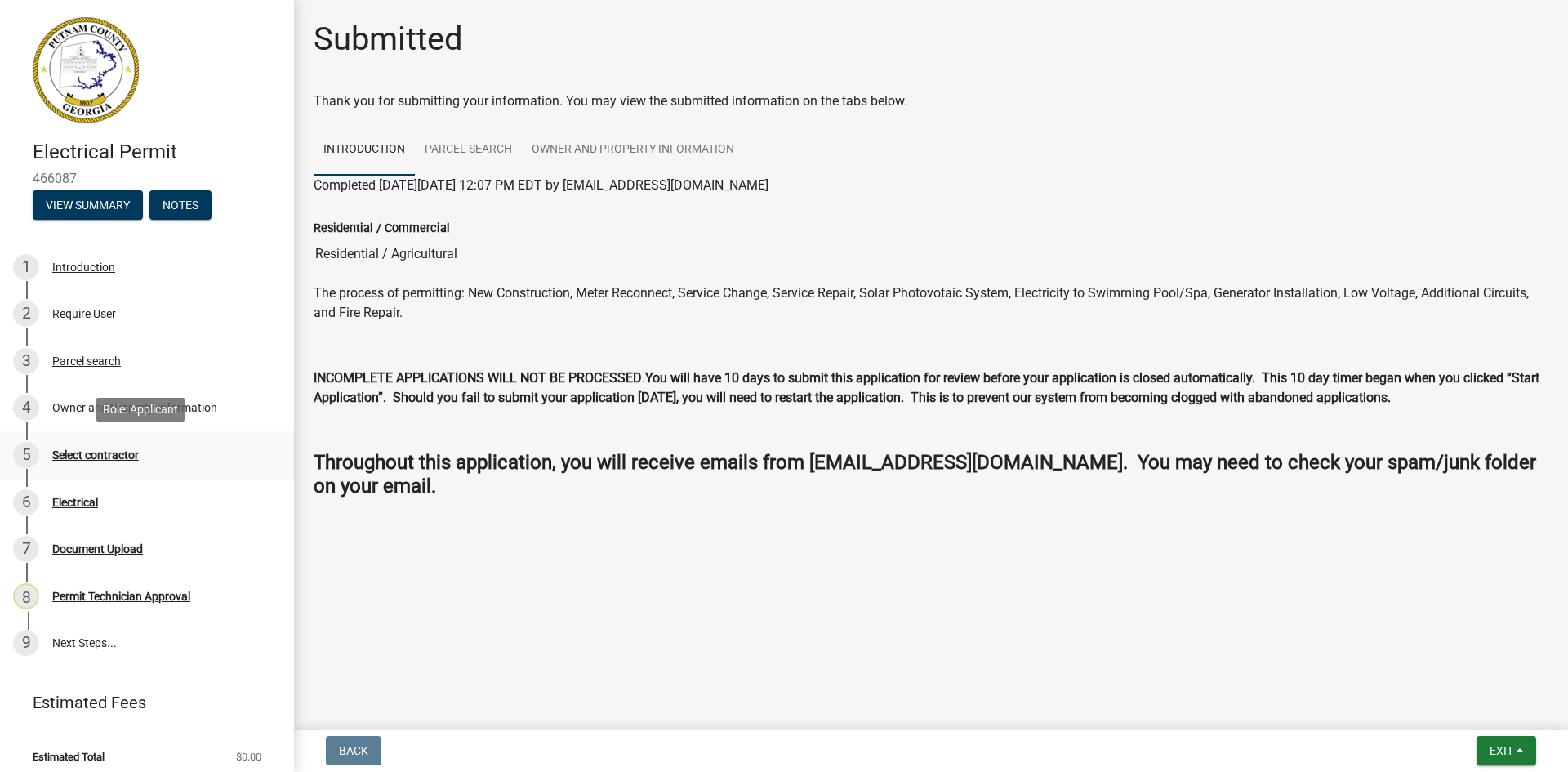
click at [99, 453] on div "Select contractor" at bounding box center [95, 455] width 87 height 11
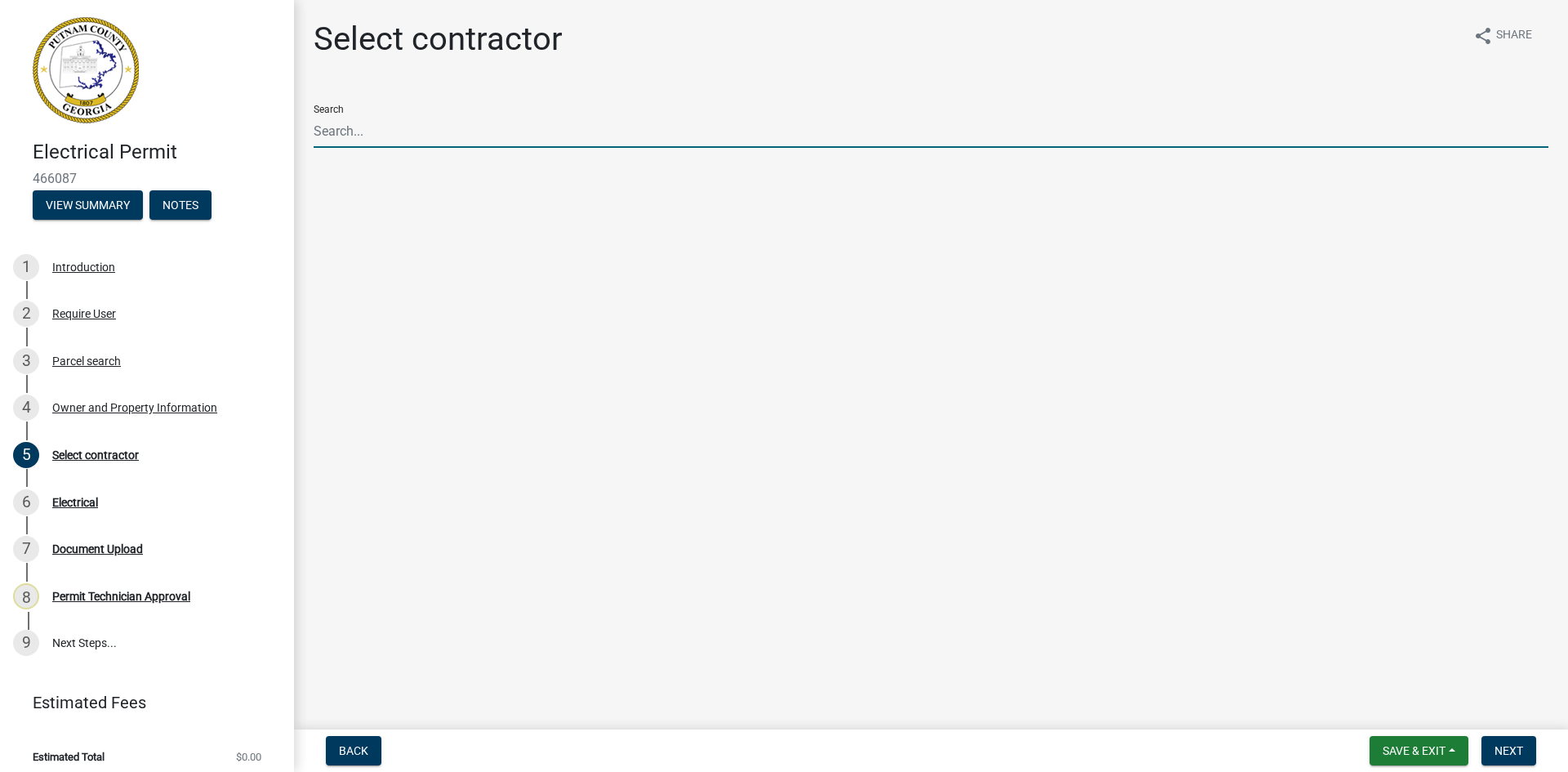
click at [427, 130] on input "Search" at bounding box center [931, 131] width 1235 height 34
type input "C"
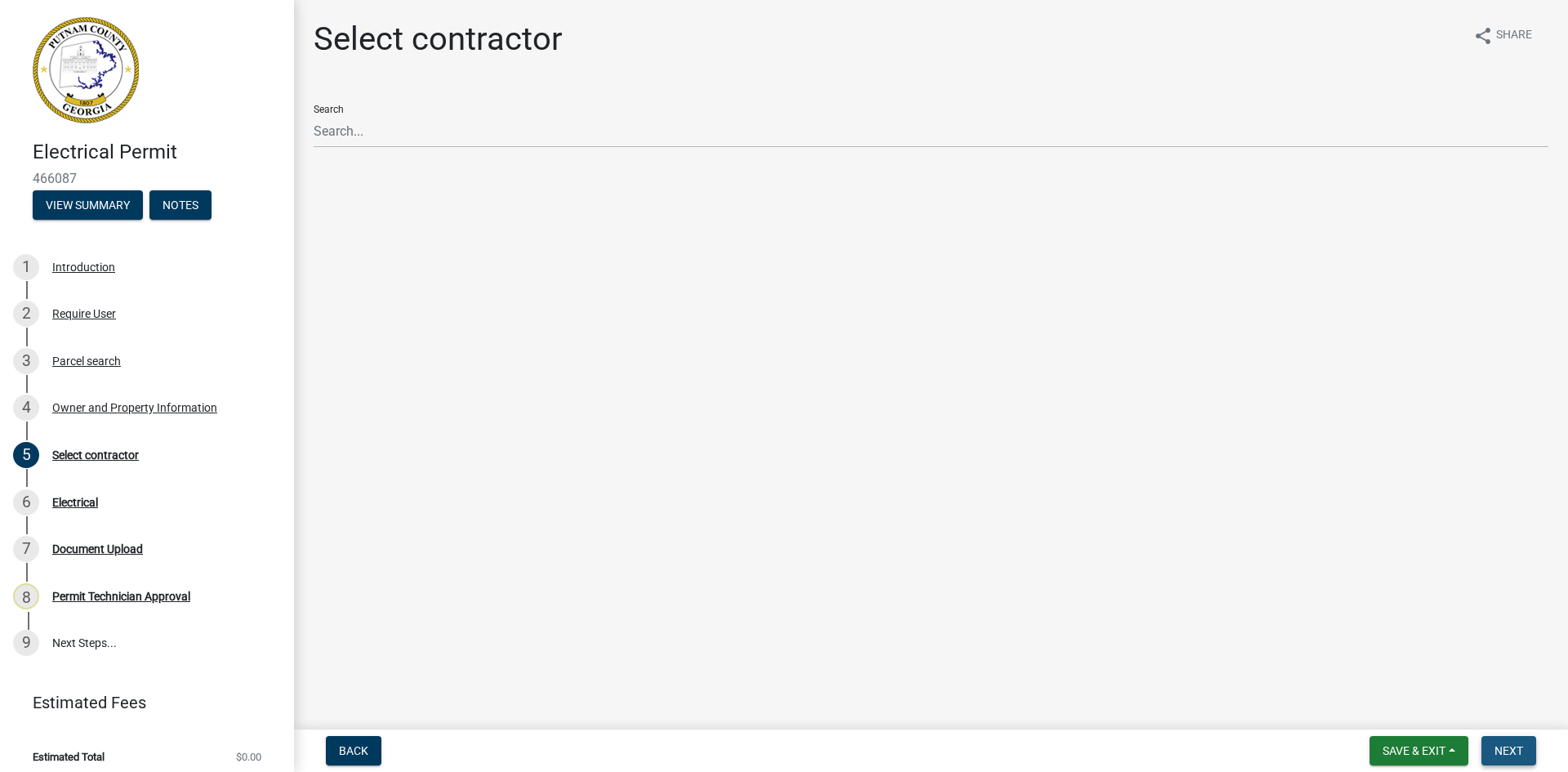
click at [1526, 757] on button "Next" at bounding box center [1508, 750] width 54 height 29
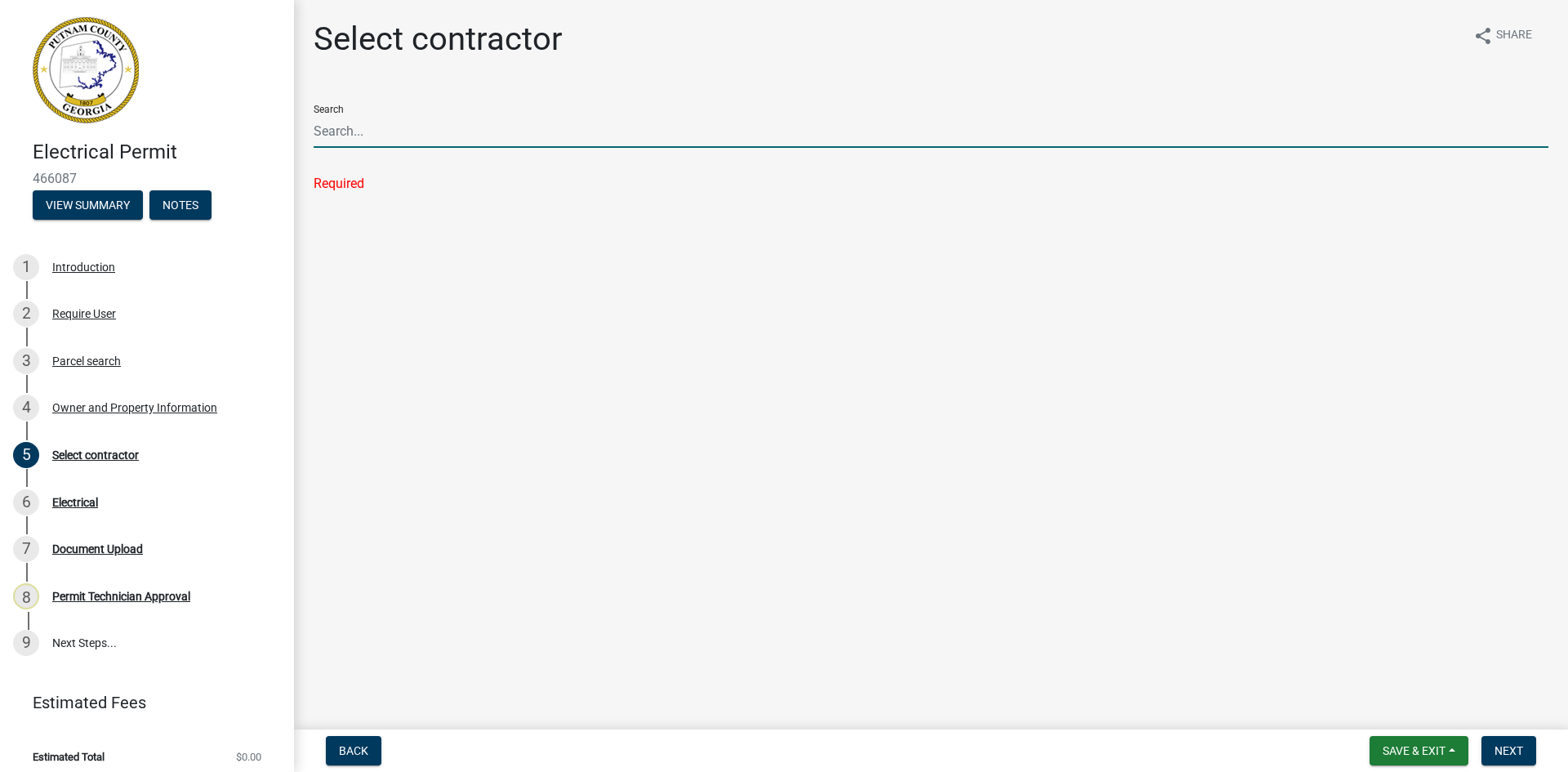
click at [529, 120] on input "Search" at bounding box center [931, 131] width 1235 height 34
type input "[PERSON_NAME] Electric"
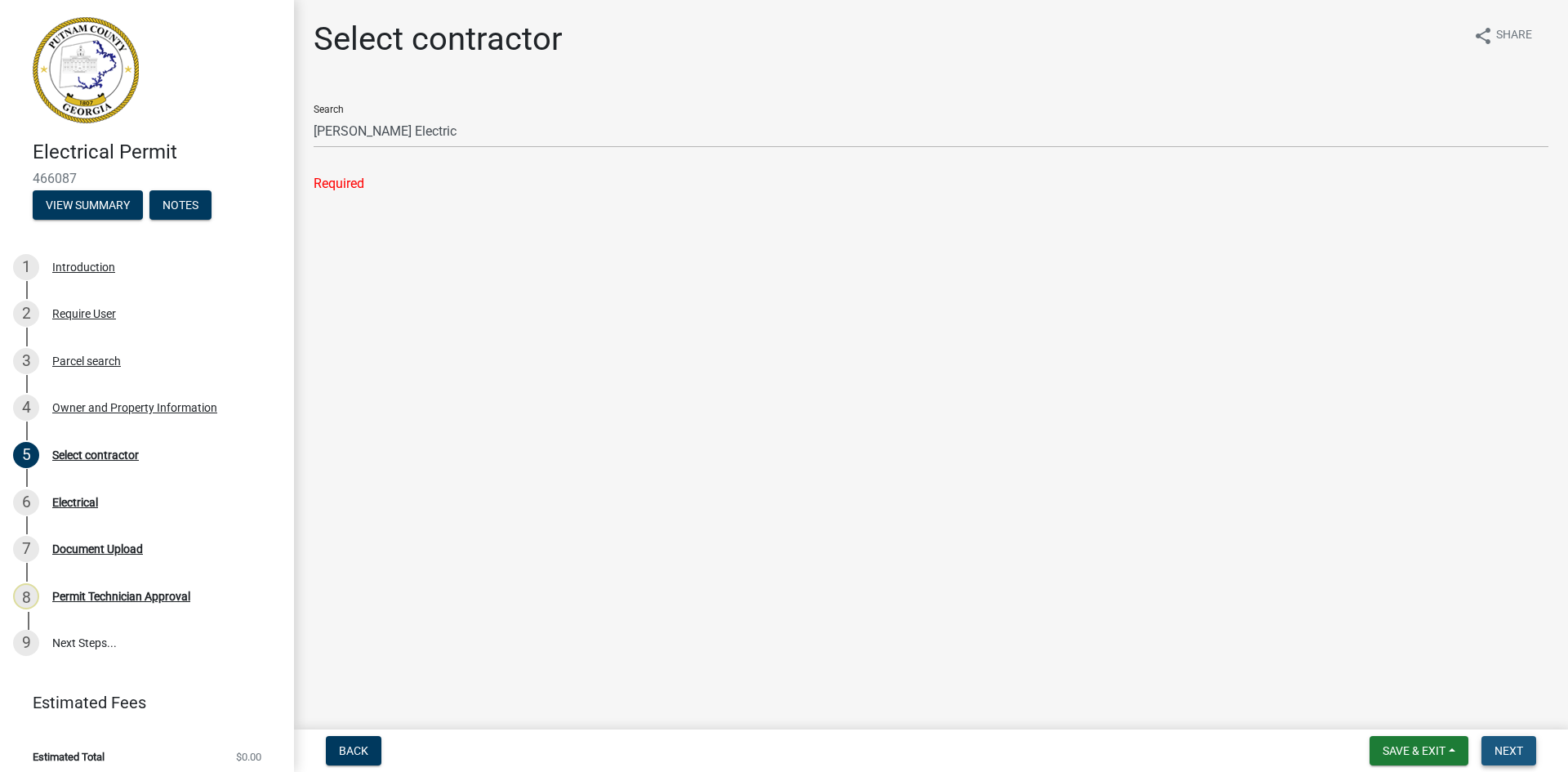
click at [1525, 749] on button "Next" at bounding box center [1508, 750] width 54 height 29
click at [116, 453] on div "Select contractor" at bounding box center [95, 455] width 87 height 11
click at [80, 502] on div "Electrical" at bounding box center [75, 503] width 46 height 11
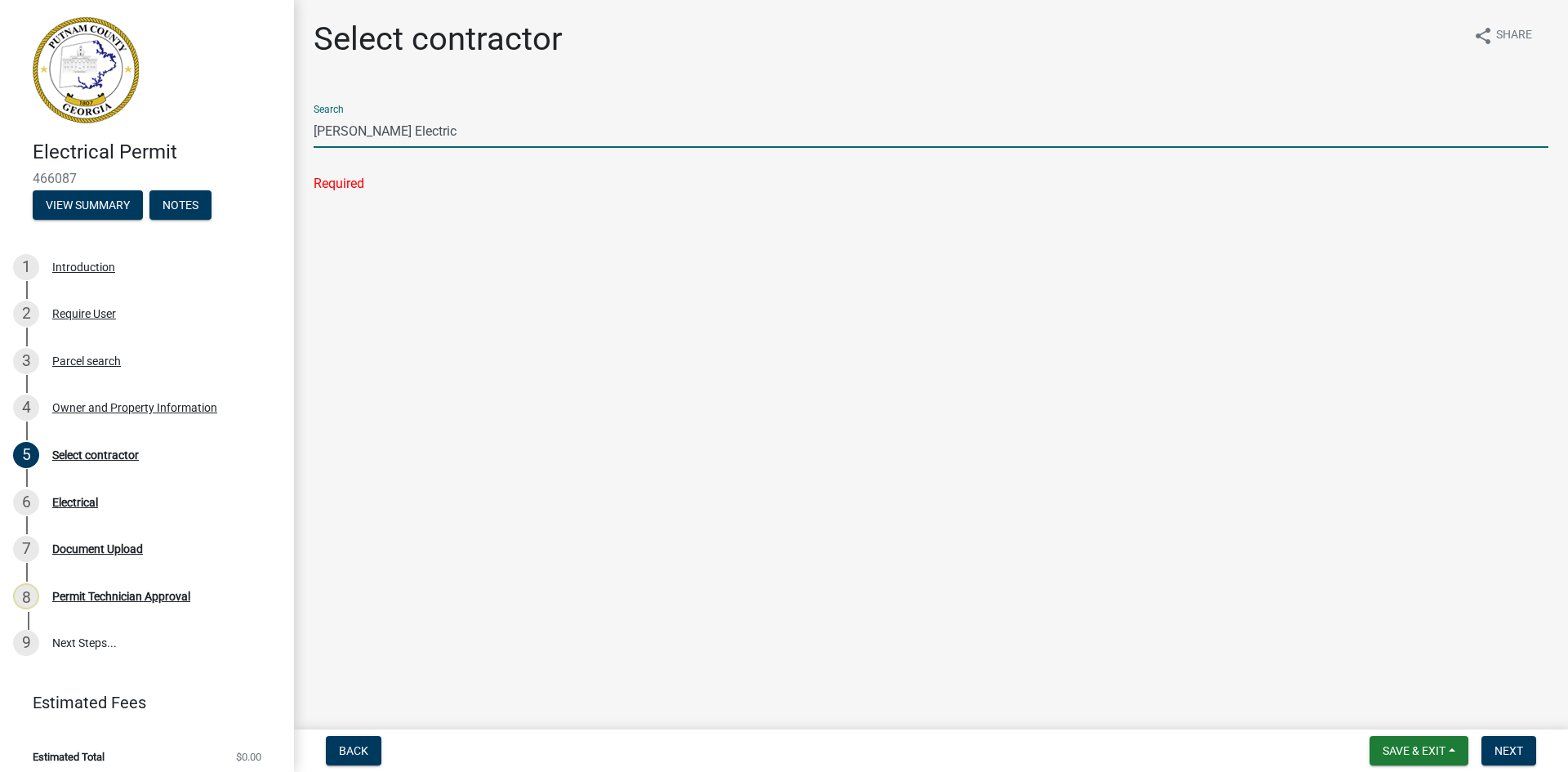
click at [424, 132] on input "[PERSON_NAME] Electric" at bounding box center [931, 131] width 1235 height 34
click at [1530, 743] on button "Next" at bounding box center [1508, 750] width 54 height 29
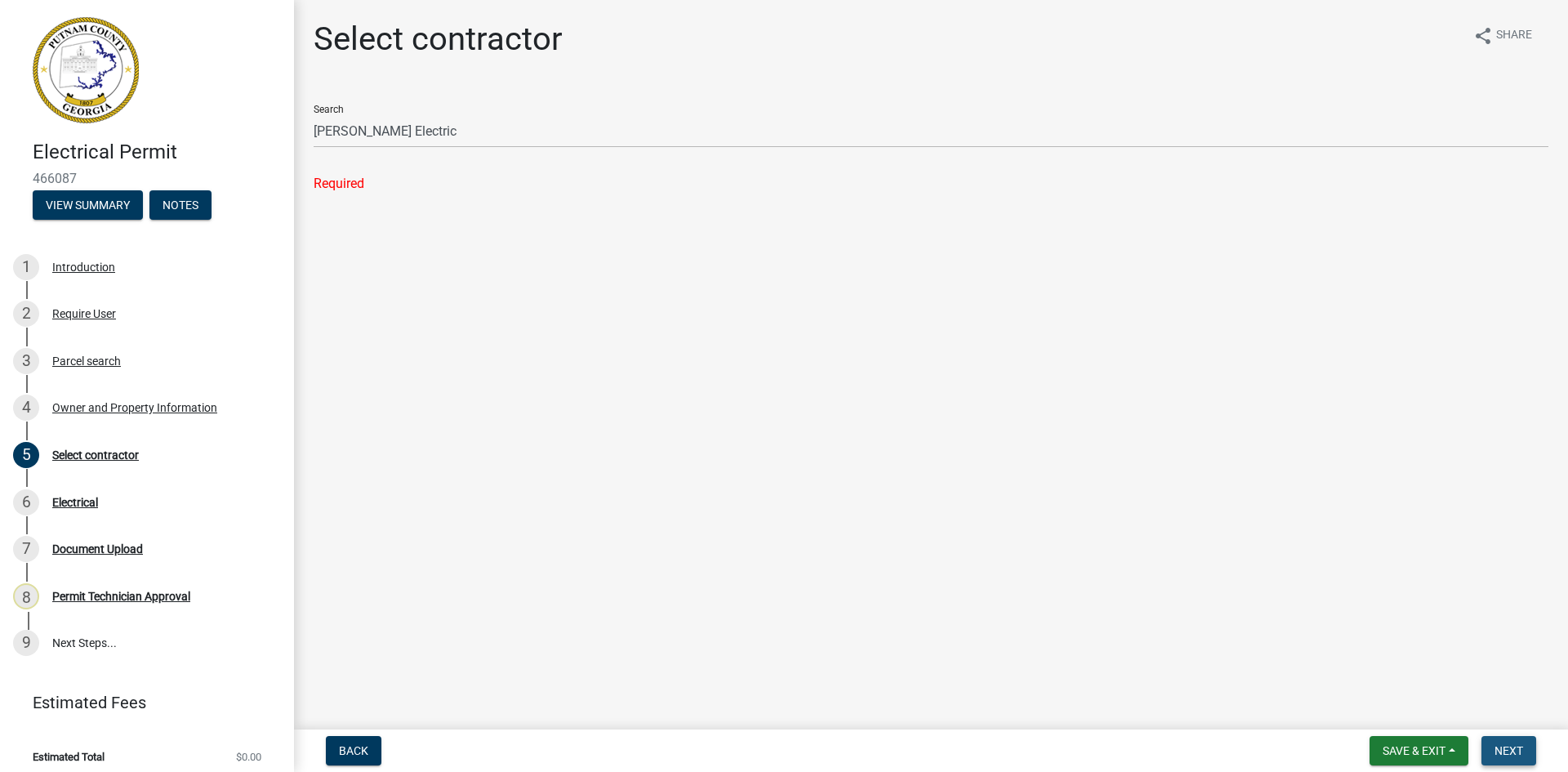
click at [1515, 754] on span "Next" at bounding box center [1508, 750] width 29 height 13
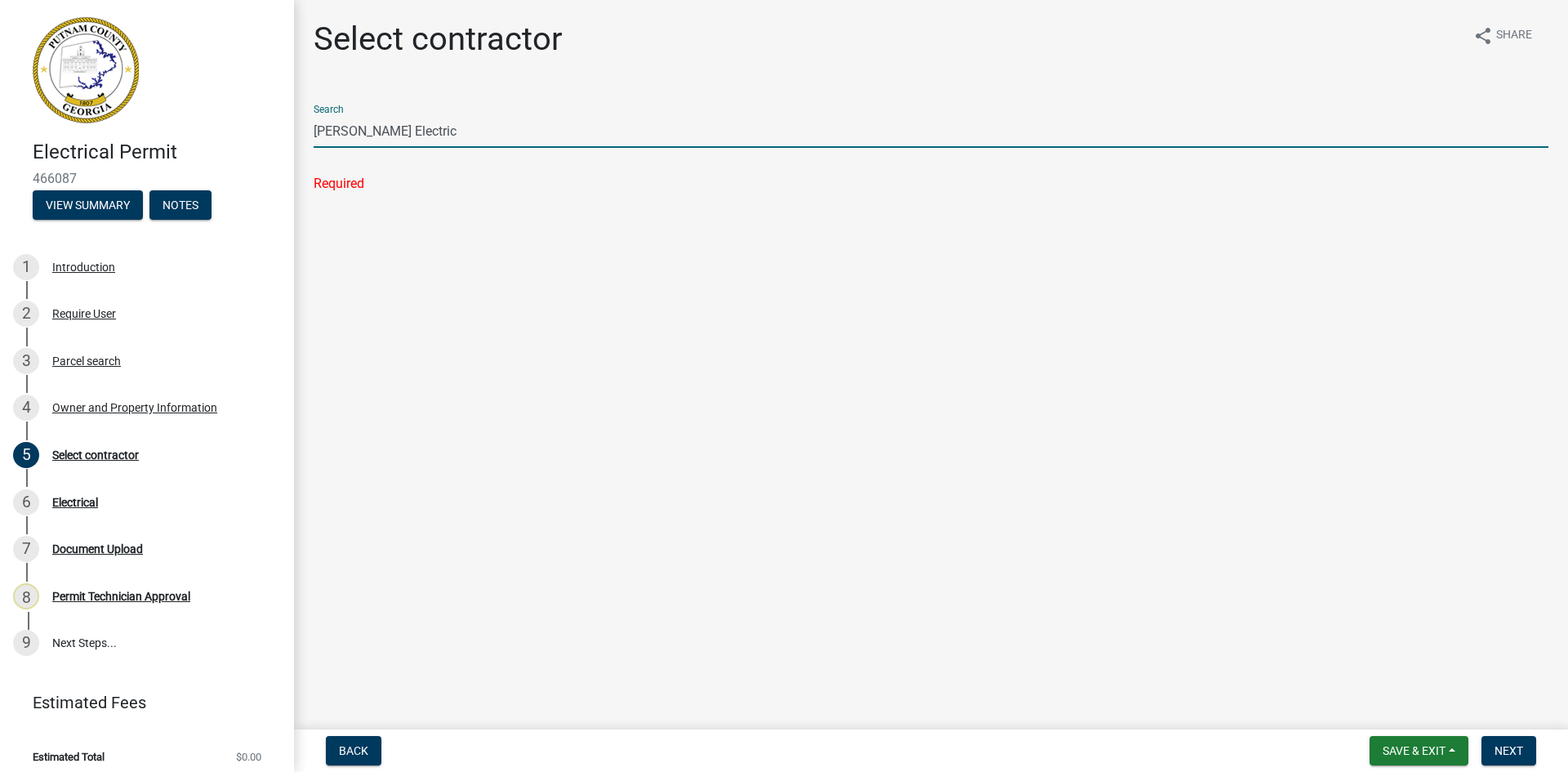
click at [471, 123] on input "[PERSON_NAME] Electric" at bounding box center [931, 131] width 1235 height 34
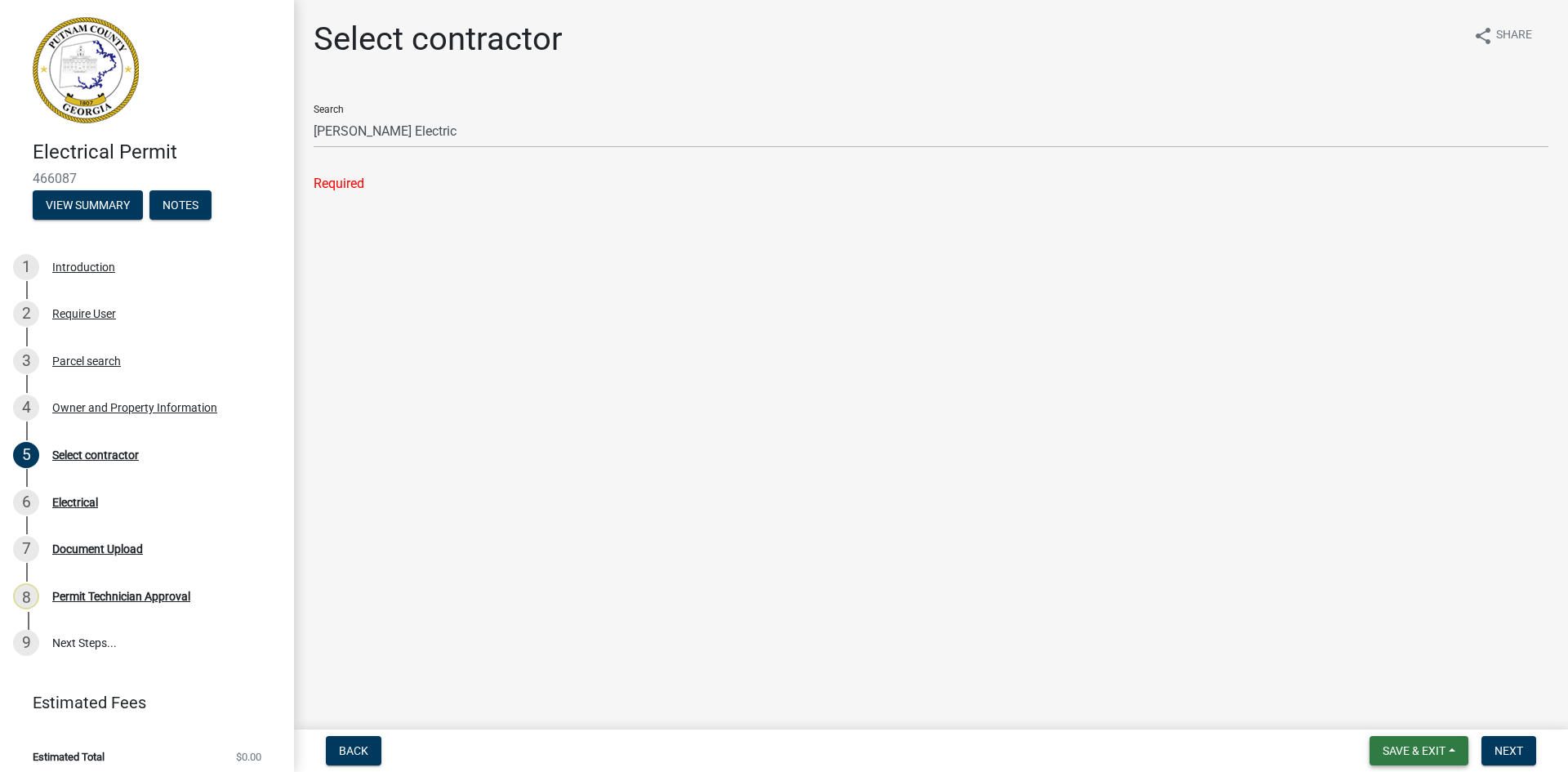
click at [1418, 749] on span "Save & Exit" at bounding box center [1414, 750] width 63 height 13
click at [1423, 717] on button "Save & Exit" at bounding box center [1403, 708] width 131 height 39
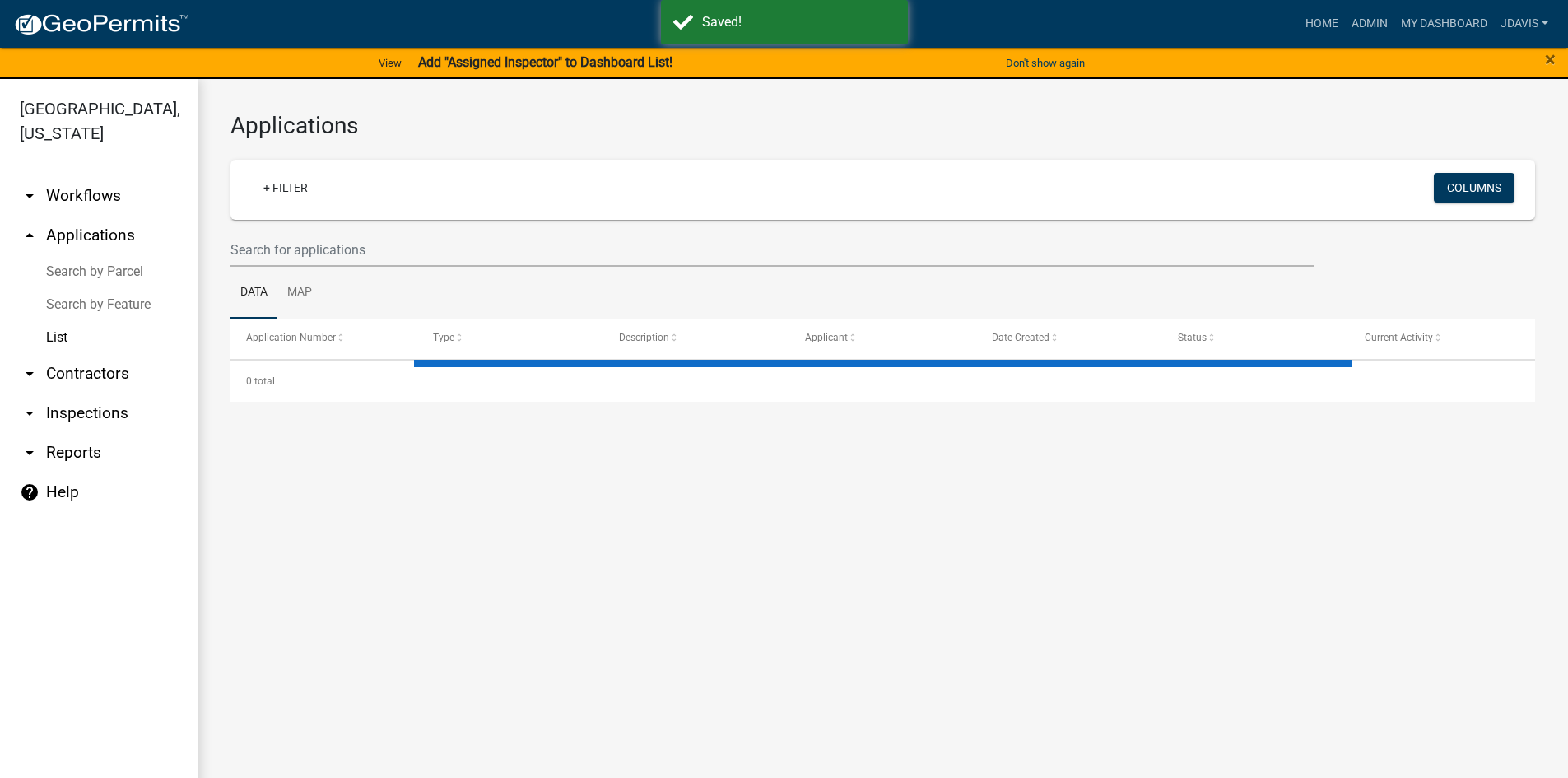
select select "2: 50"
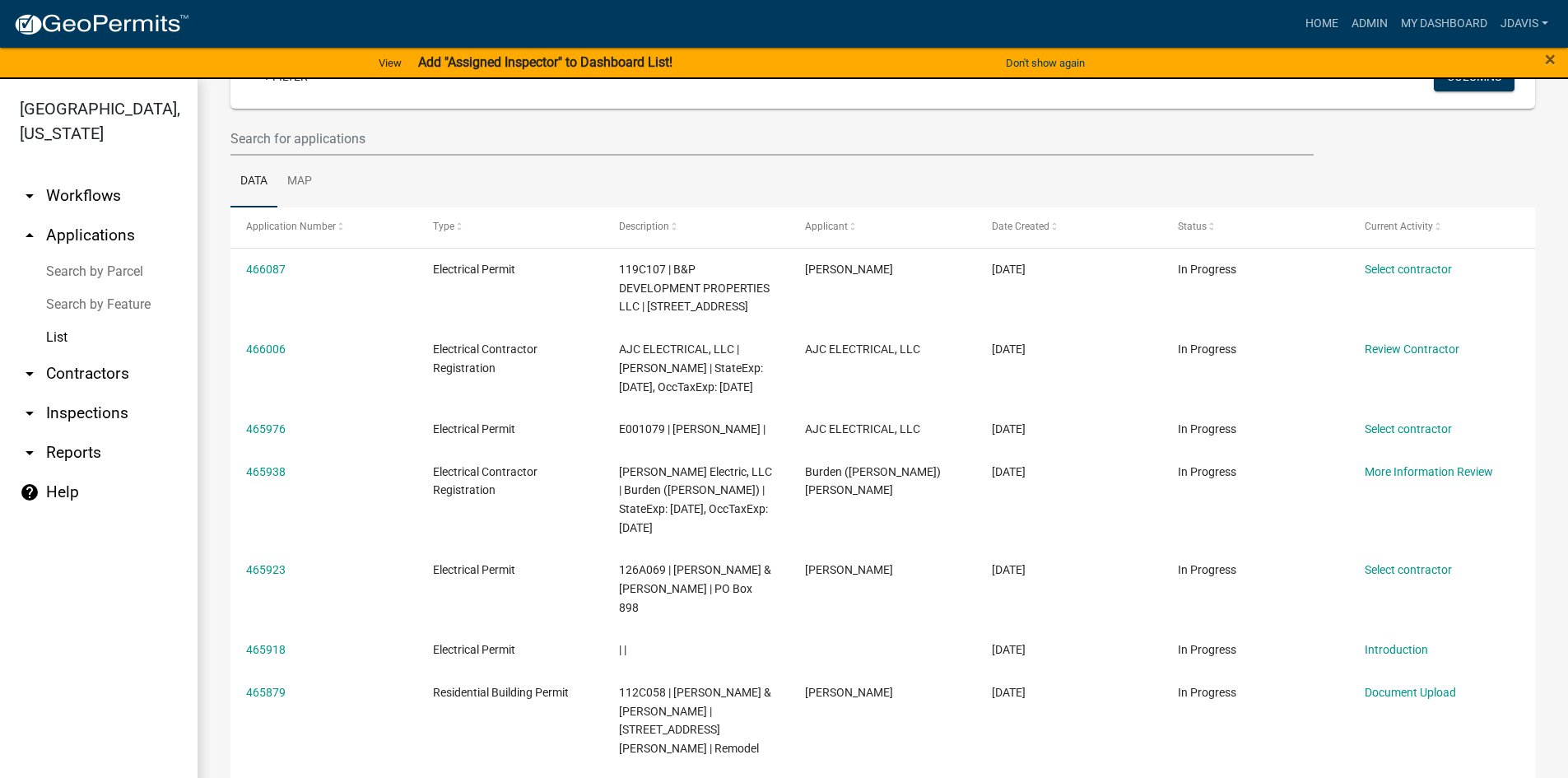
scroll to position [82, 0]
